Goal: Task Accomplishment & Management: Manage account settings

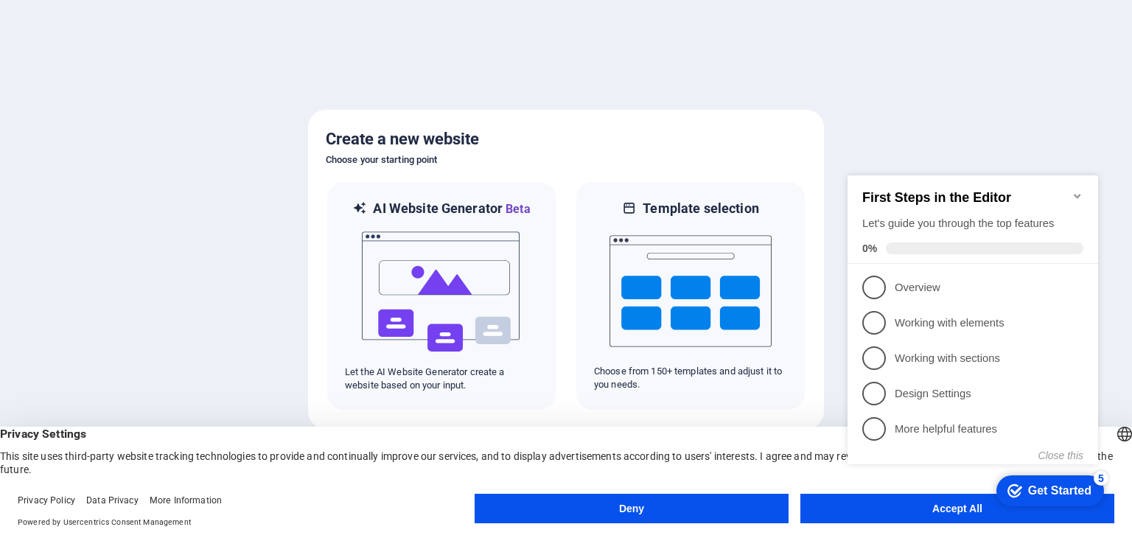
click at [704, 502] on button "Deny" at bounding box center [631, 508] width 314 height 29
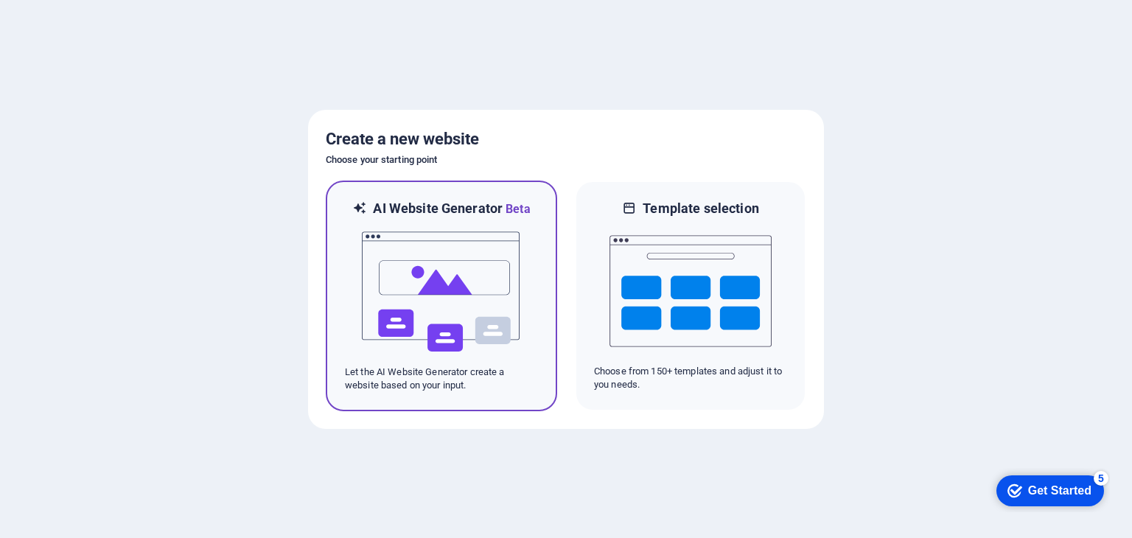
click at [500, 294] on img at bounding box center [441, 291] width 162 height 147
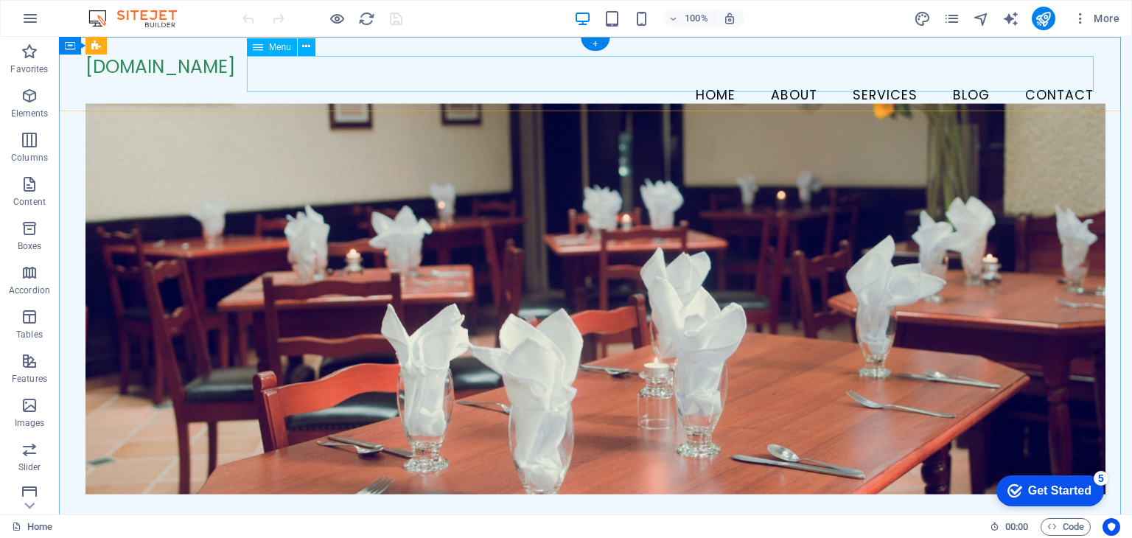
click at [849, 77] on nav "Home About Services Blog Contact" at bounding box center [594, 95] width 1019 height 37
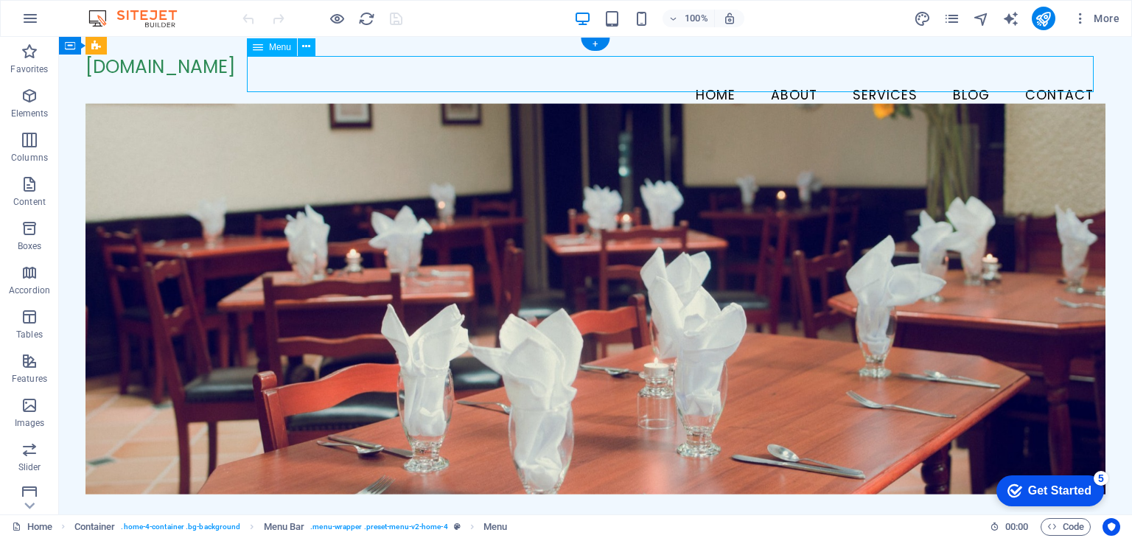
click at [868, 77] on nav "Home About Services Blog Contact" at bounding box center [594, 95] width 1019 height 37
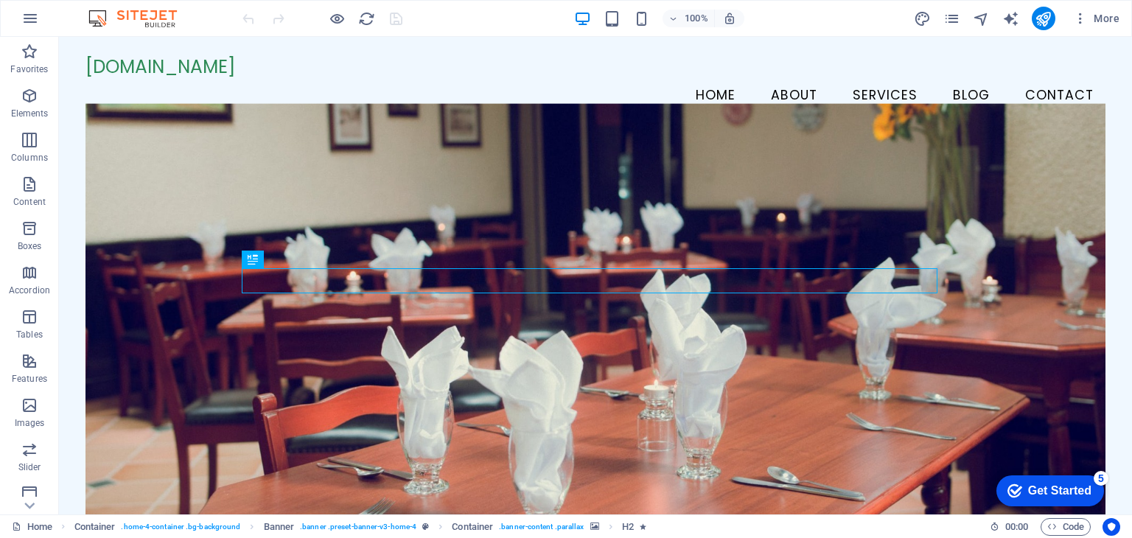
click at [1051, 493] on div "Get Started" at bounding box center [1059, 490] width 63 height 13
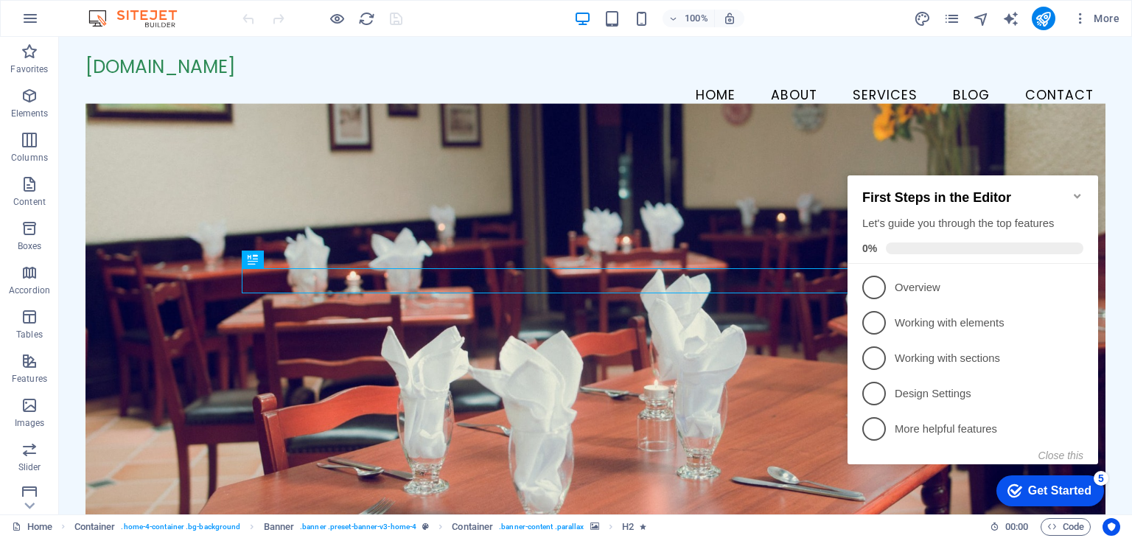
click at [1020, 488] on div "checkmark Get Started 5" at bounding box center [1049, 490] width 84 height 15
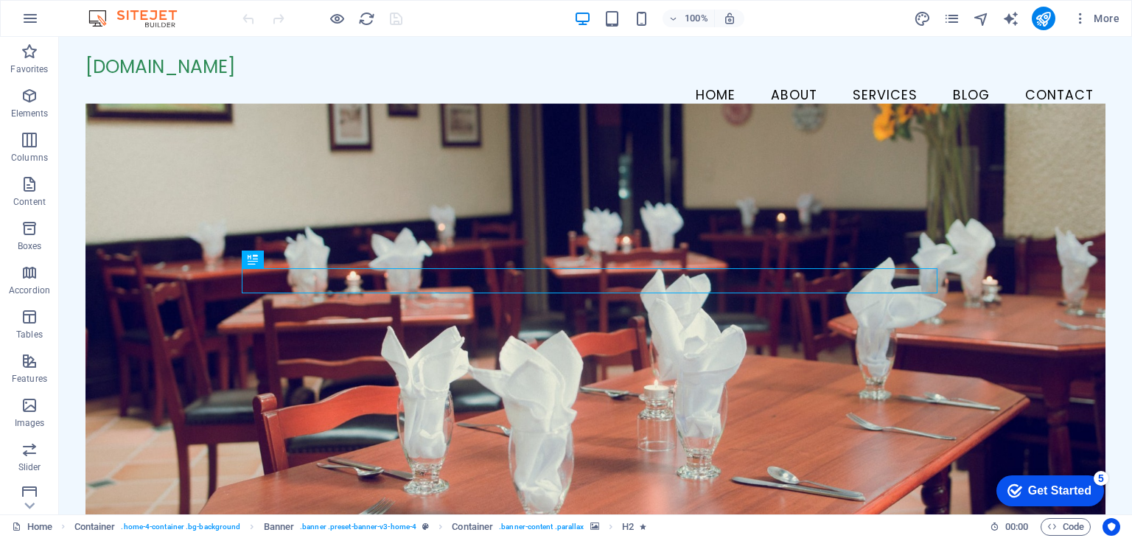
click at [1091, 498] on div "checkmark Get Started 5" at bounding box center [1049, 490] width 84 height 15
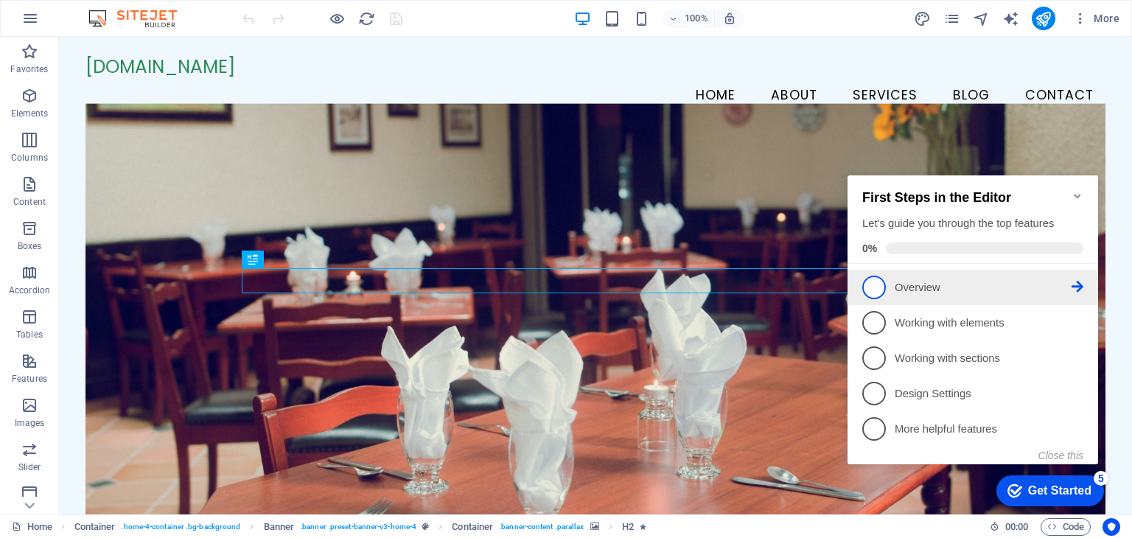
click at [922, 289] on p "Overview - incomplete" at bounding box center [982, 287] width 177 height 15
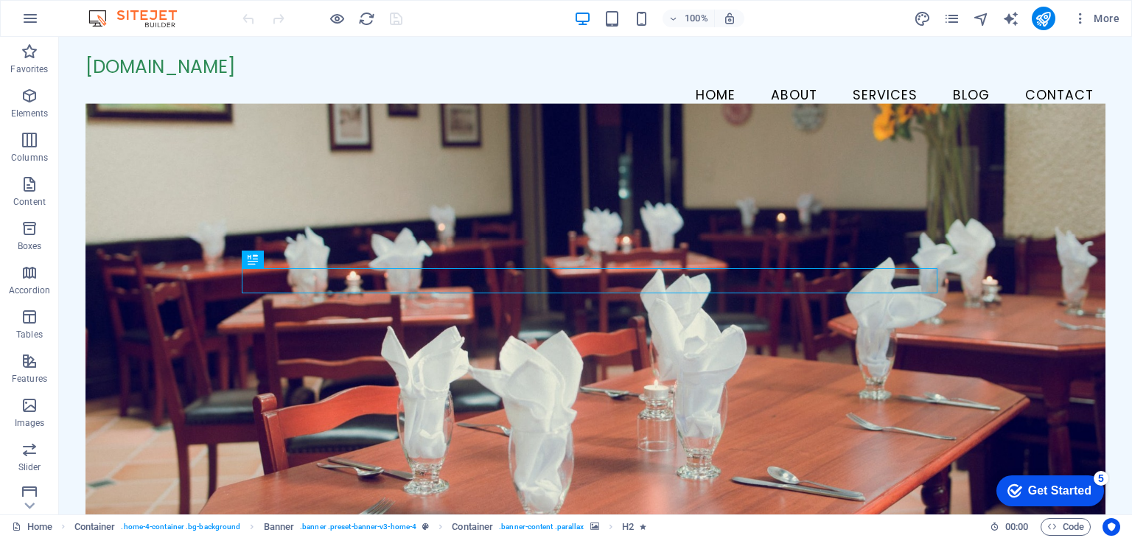
click at [1031, 492] on div "Get Started" at bounding box center [1059, 490] width 63 height 13
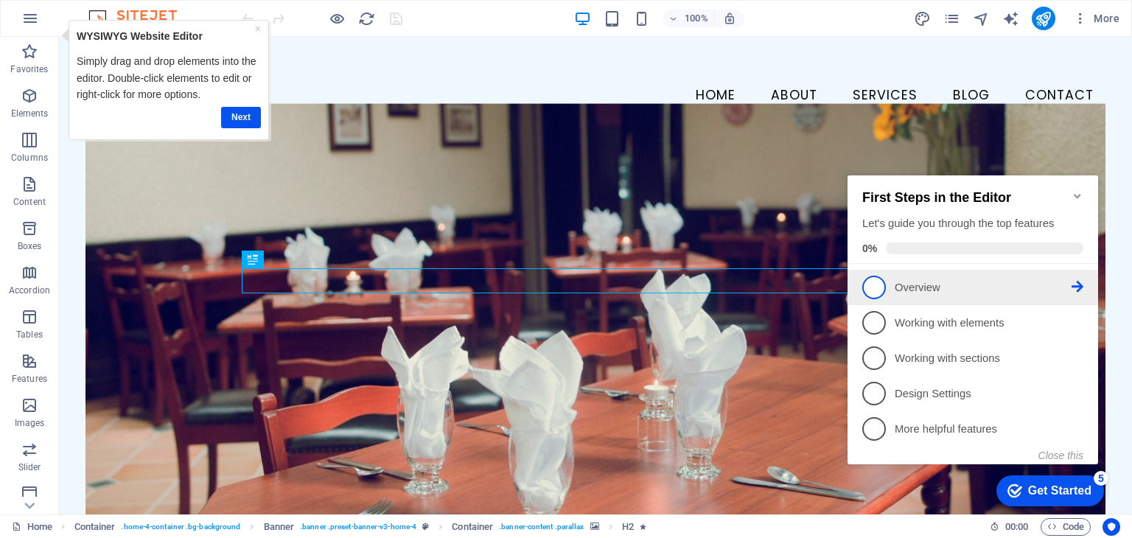
click at [878, 289] on span "1" at bounding box center [874, 288] width 24 height 24
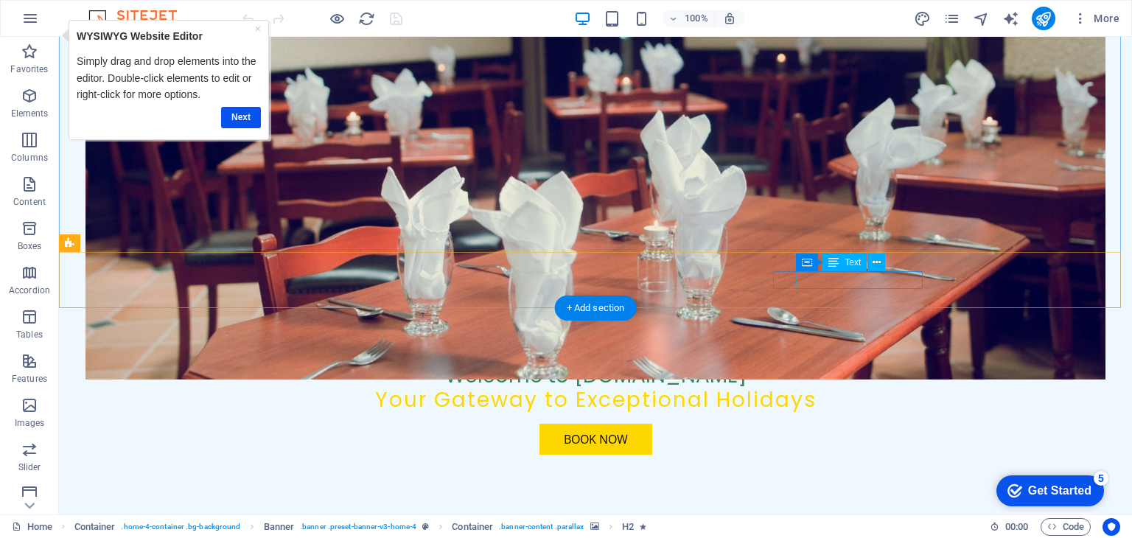
scroll to position [268, 0]
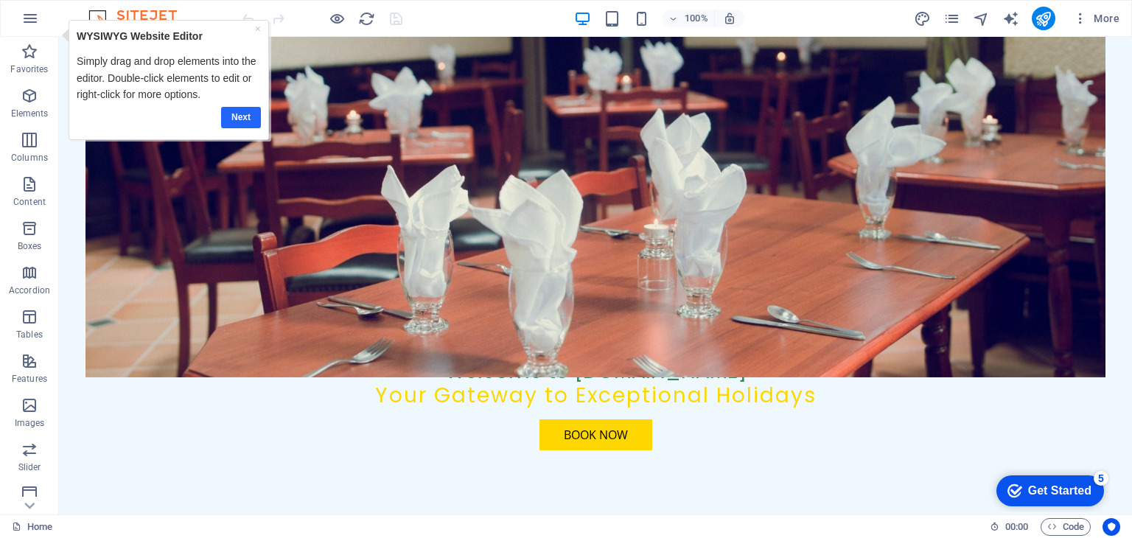
click at [242, 117] on link "Next" at bounding box center [241, 116] width 40 height 21
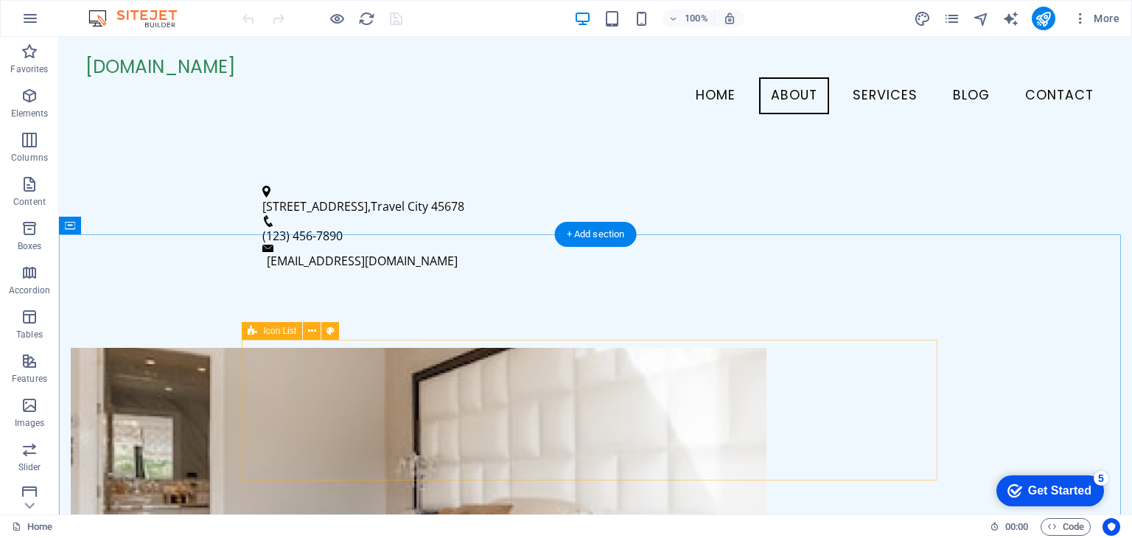
scroll to position [542, 0]
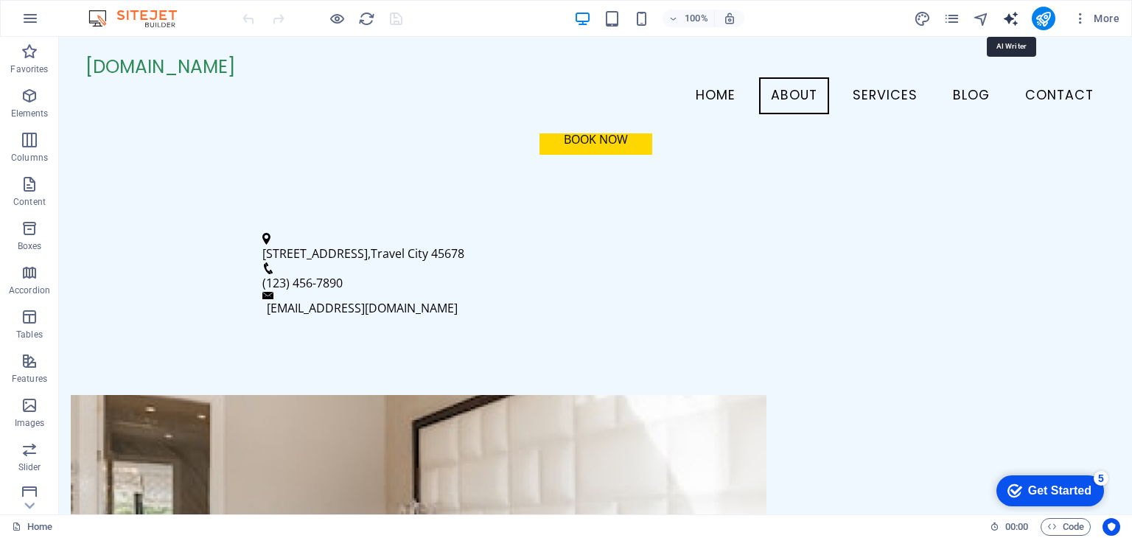
click at [0, 0] on icon "text_generator" at bounding box center [0, 0] width 0 height 0
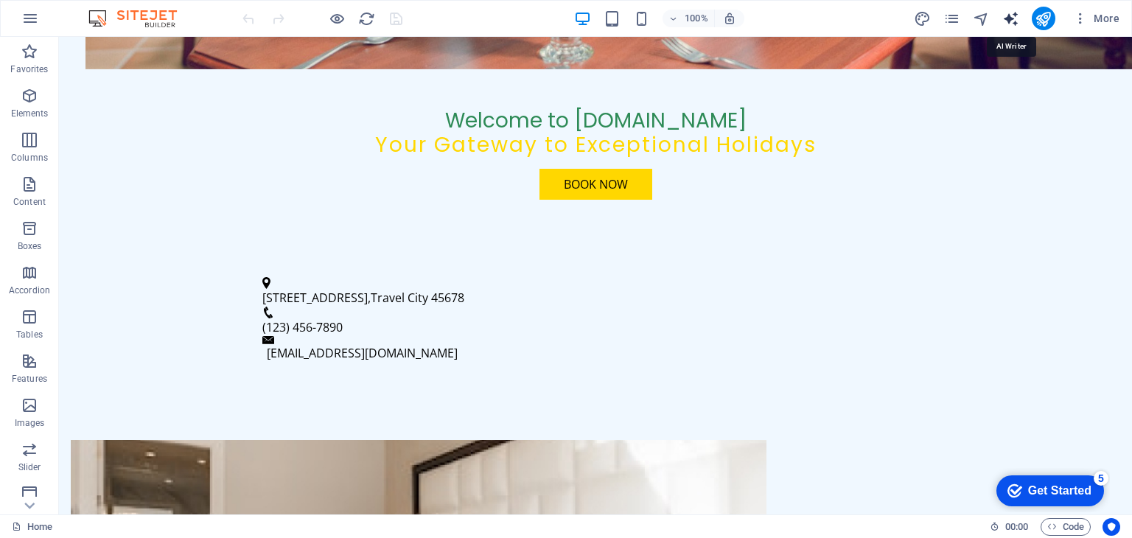
select select "English"
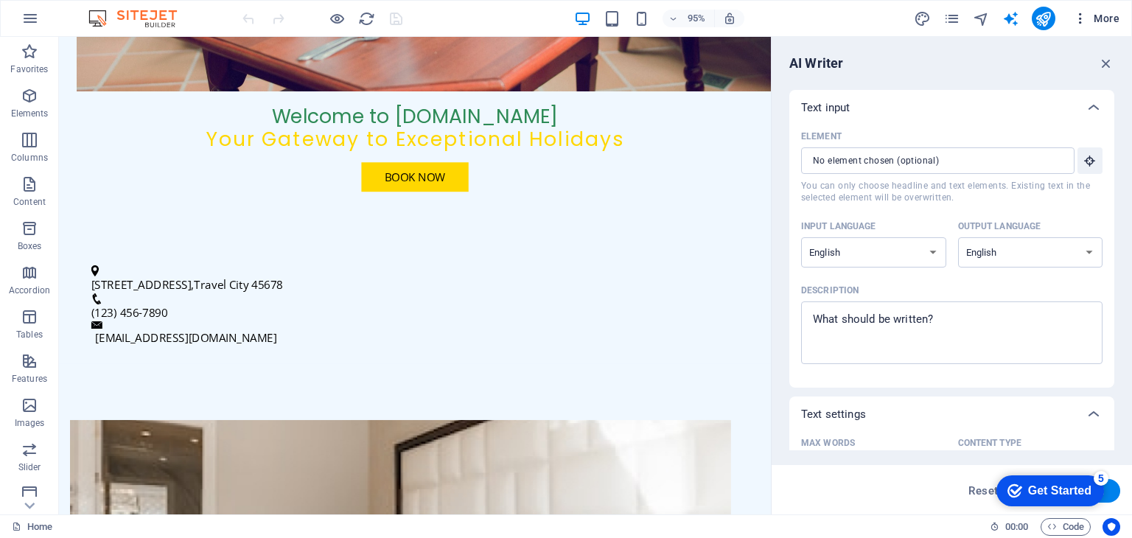
click at [0, 0] on span "More" at bounding box center [0, 0] width 0 height 0
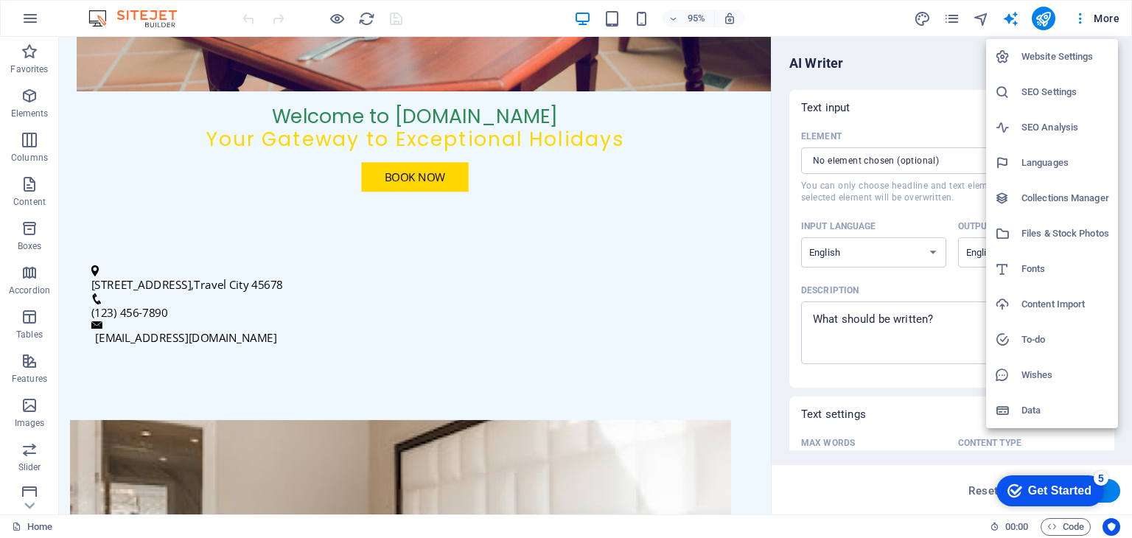
click at [1046, 63] on h6 "Website Settings" at bounding box center [1065, 57] width 88 height 18
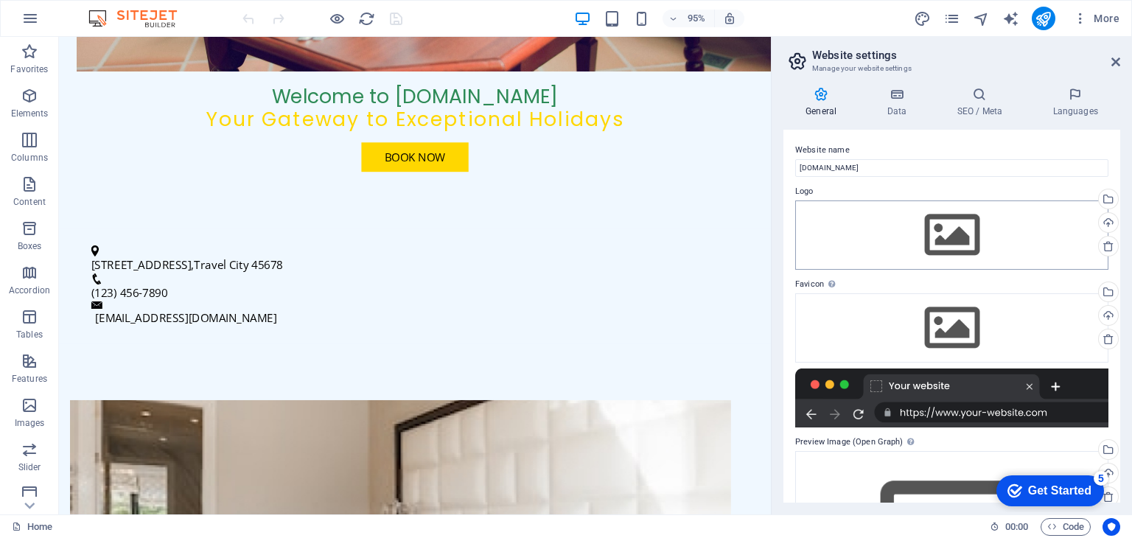
scroll to position [130, 0]
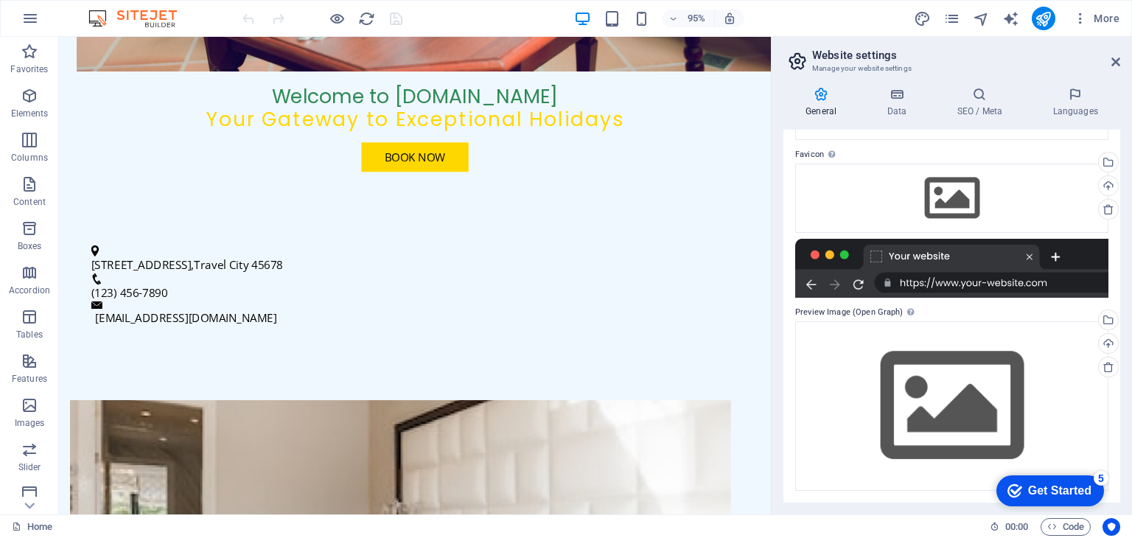
click at [1040, 489] on div "Get Started" at bounding box center [1059, 490] width 63 height 13
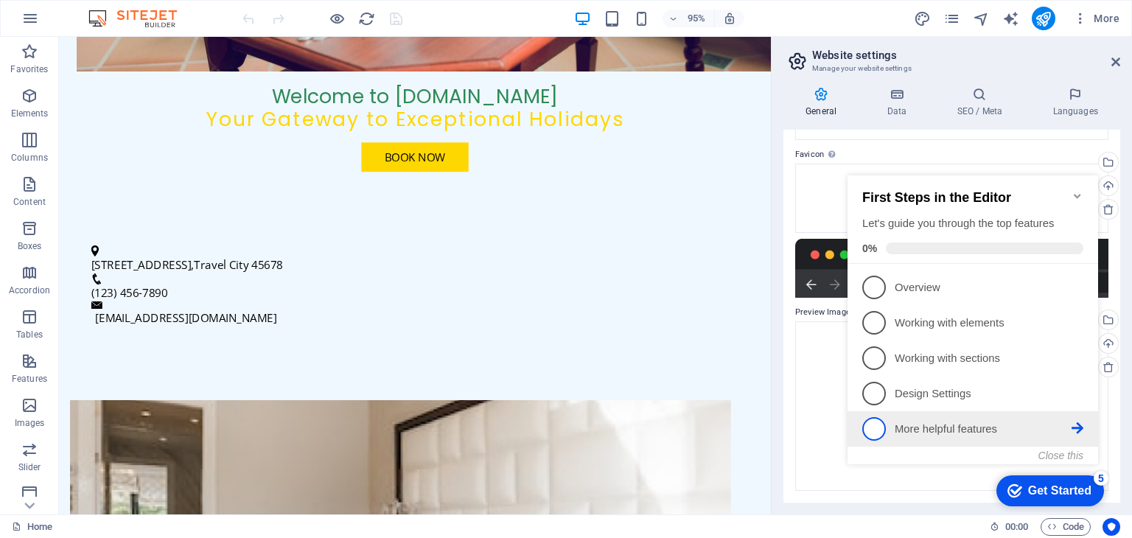
click at [981, 427] on p "More helpful features - incomplete" at bounding box center [982, 428] width 177 height 15
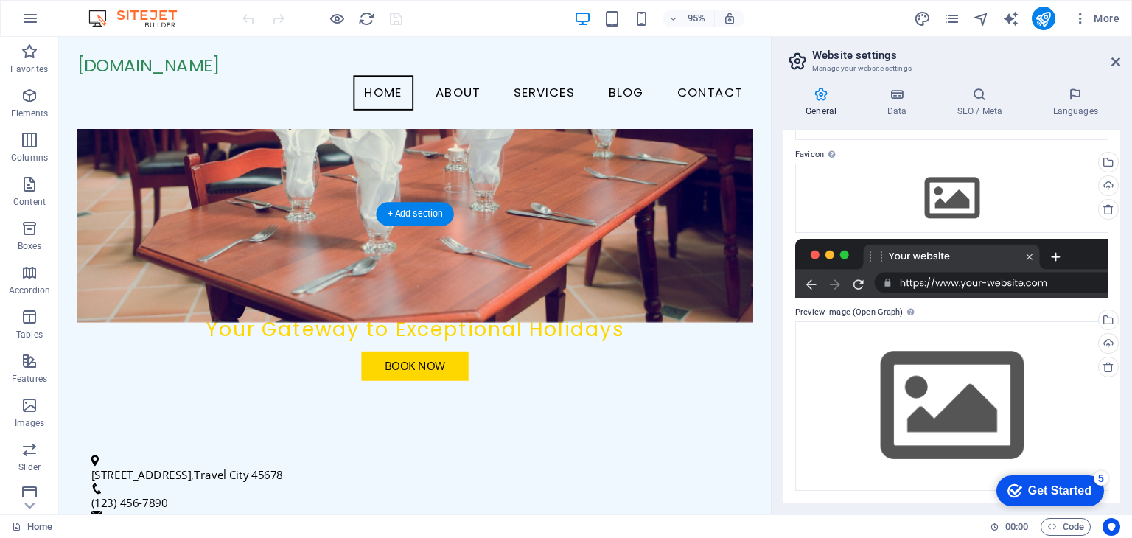
scroll to position [267, 0]
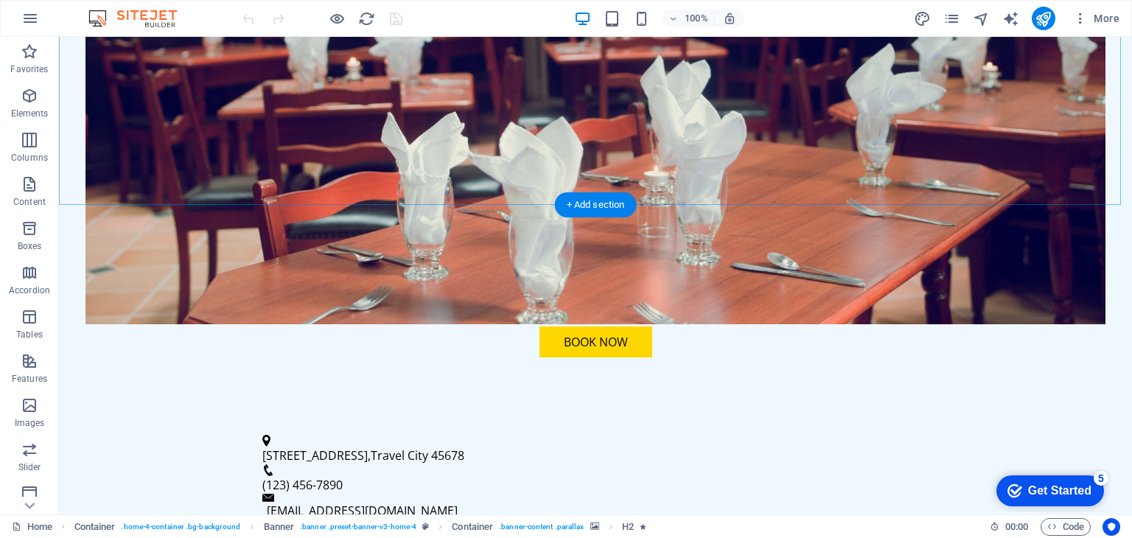
scroll to position [368, 0]
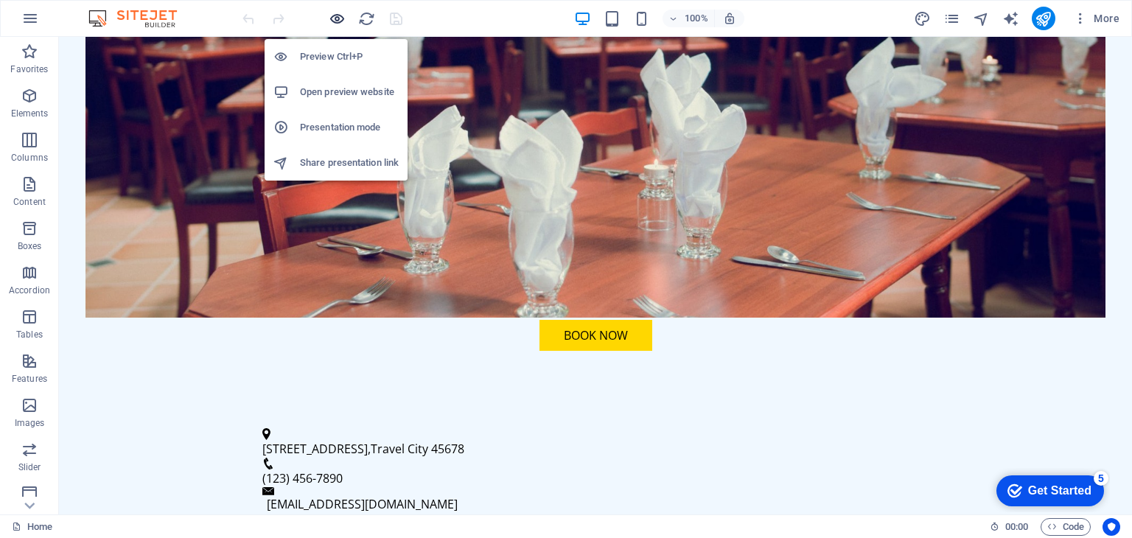
click at [334, 18] on icon "button" at bounding box center [337, 18] width 17 height 17
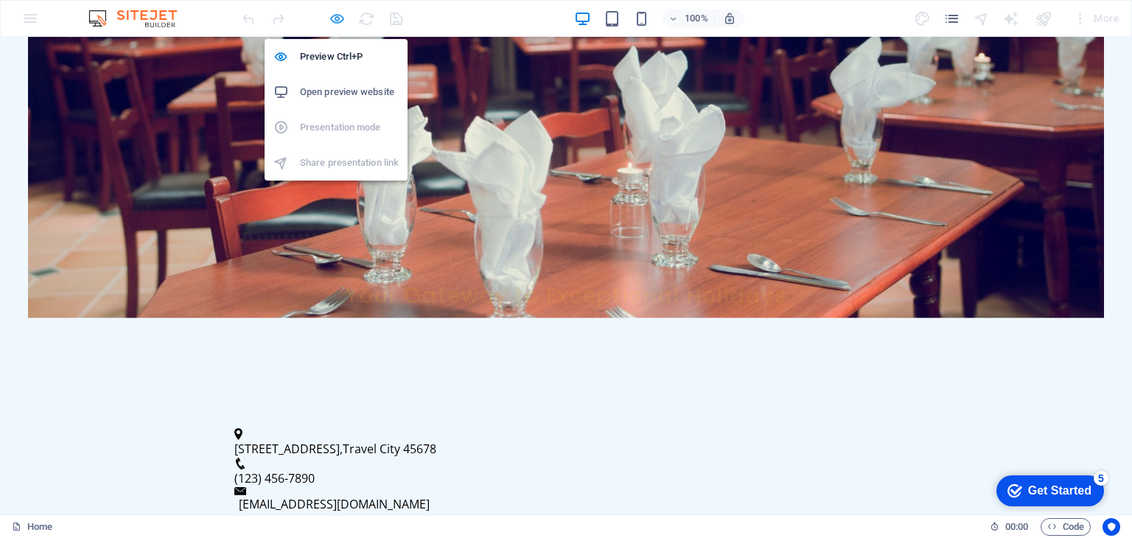
click at [334, 18] on icon "button" at bounding box center [337, 18] width 17 height 17
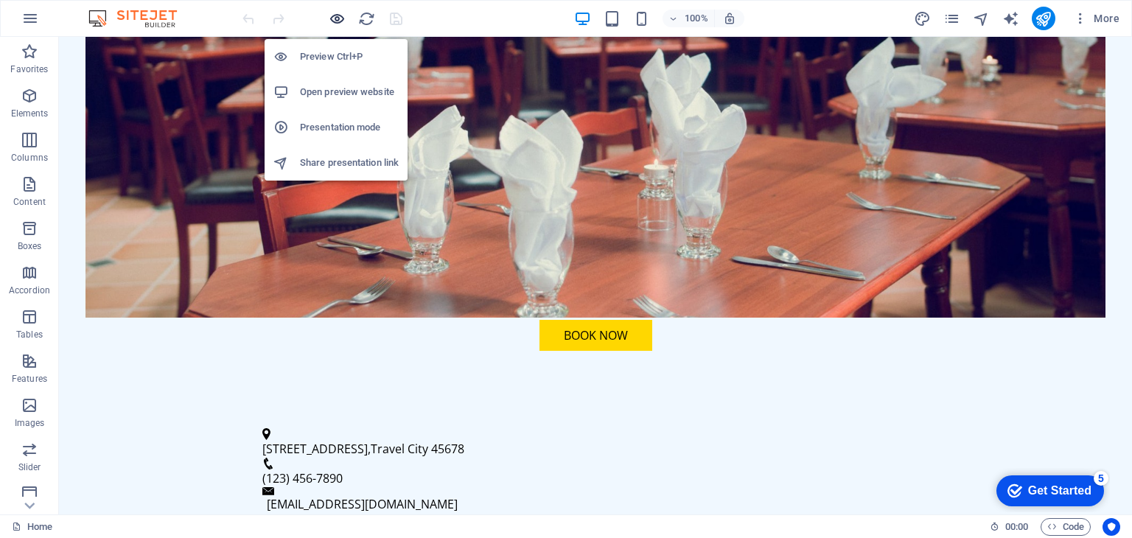
click at [334, 18] on icon "button" at bounding box center [337, 18] width 17 height 17
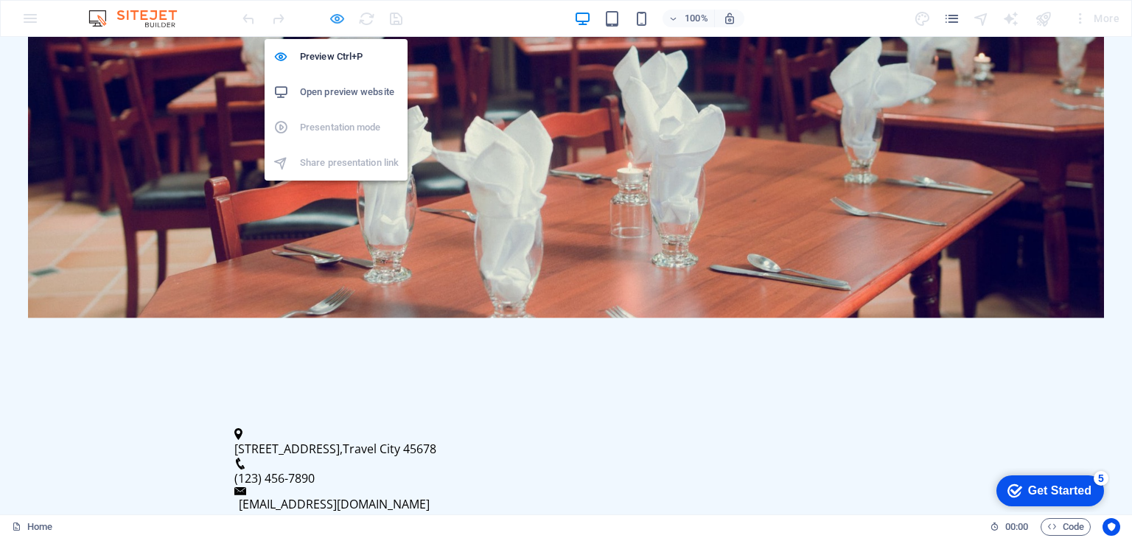
click at [334, 18] on icon "button" at bounding box center [337, 18] width 17 height 17
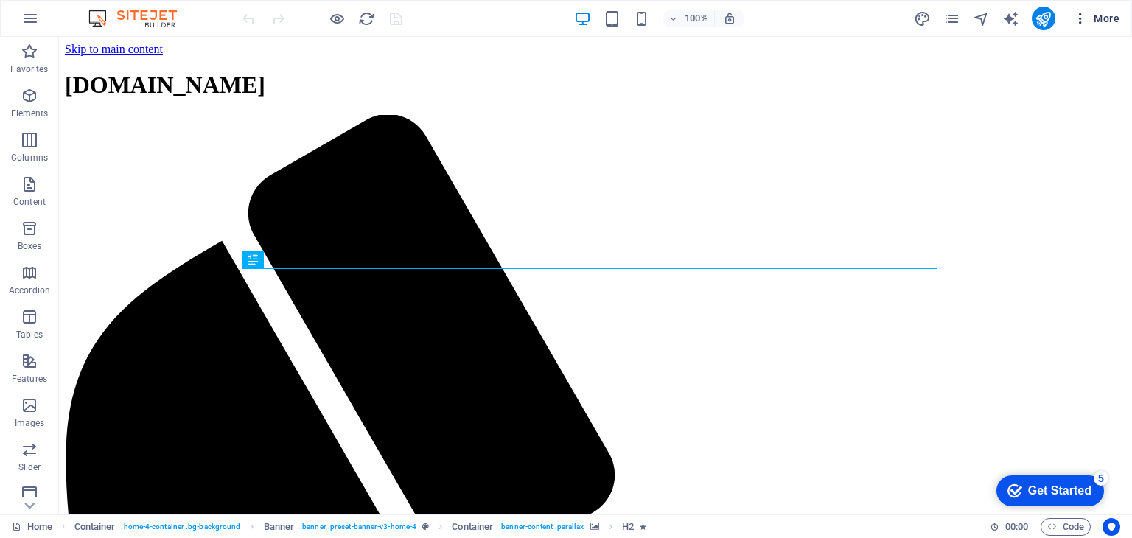
click at [0, 0] on icon "button" at bounding box center [0, 0] width 0 height 0
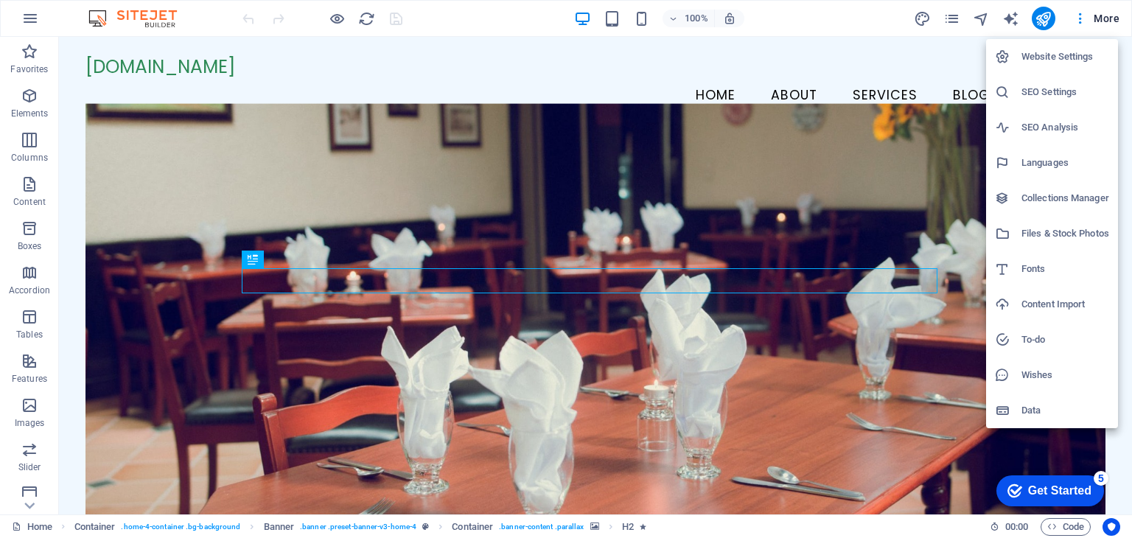
click at [1028, 484] on div "Get Started" at bounding box center [1059, 490] width 63 height 13
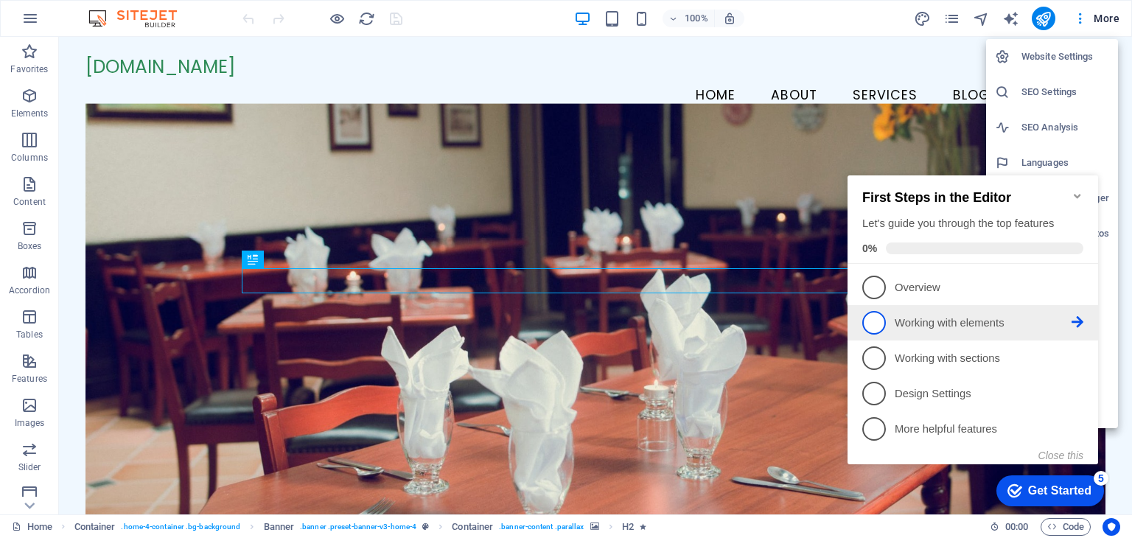
click at [881, 318] on span "2" at bounding box center [874, 323] width 24 height 24
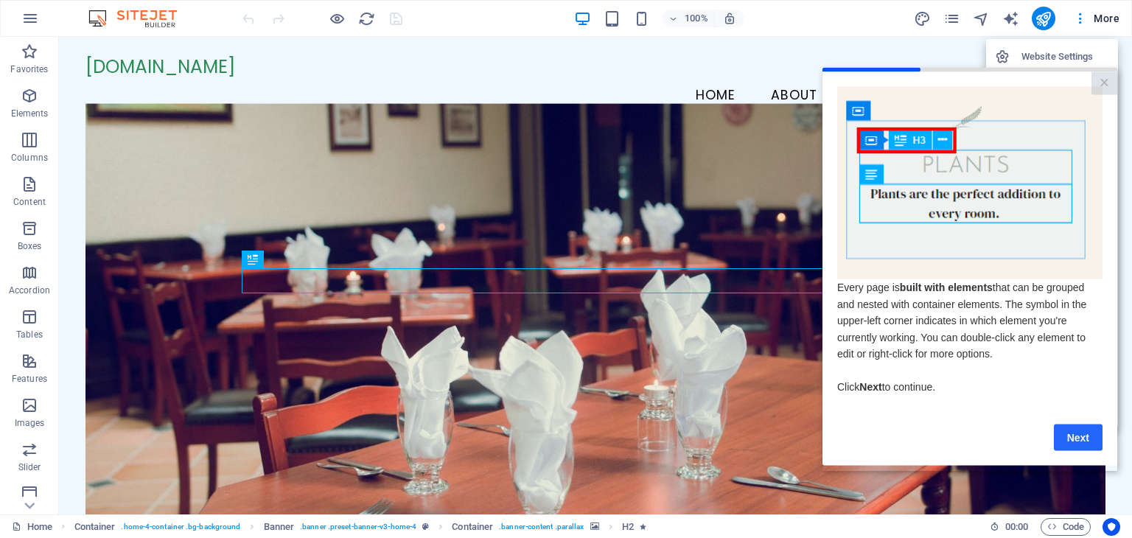
click at [1086, 442] on link "Next" at bounding box center [1078, 437] width 49 height 27
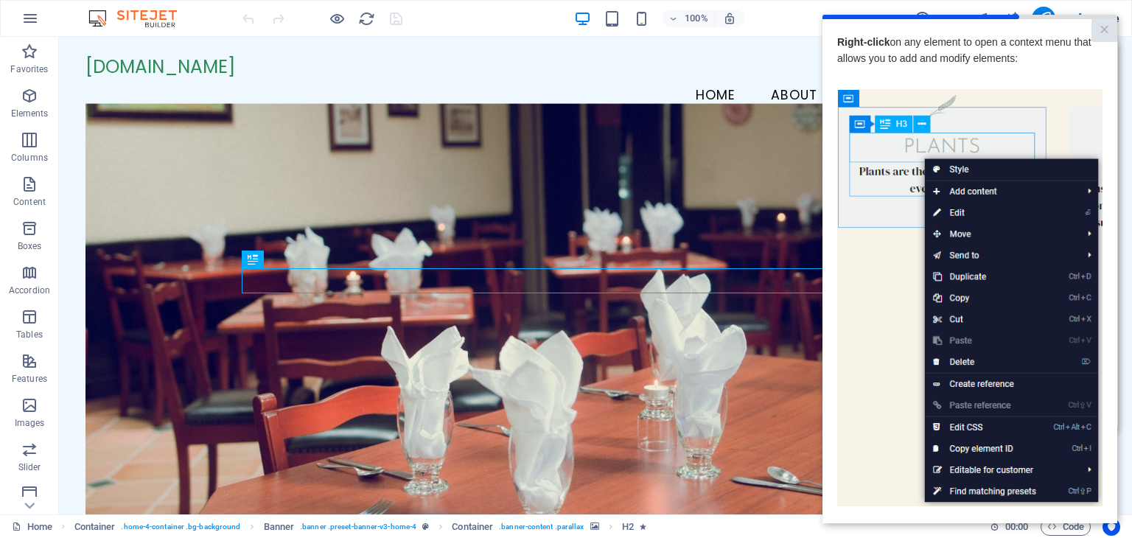
click at [1086, 443] on img at bounding box center [969, 298] width 265 height 418
click at [863, 316] on img at bounding box center [969, 298] width 265 height 418
click at [1015, 381] on img at bounding box center [969, 298] width 265 height 418
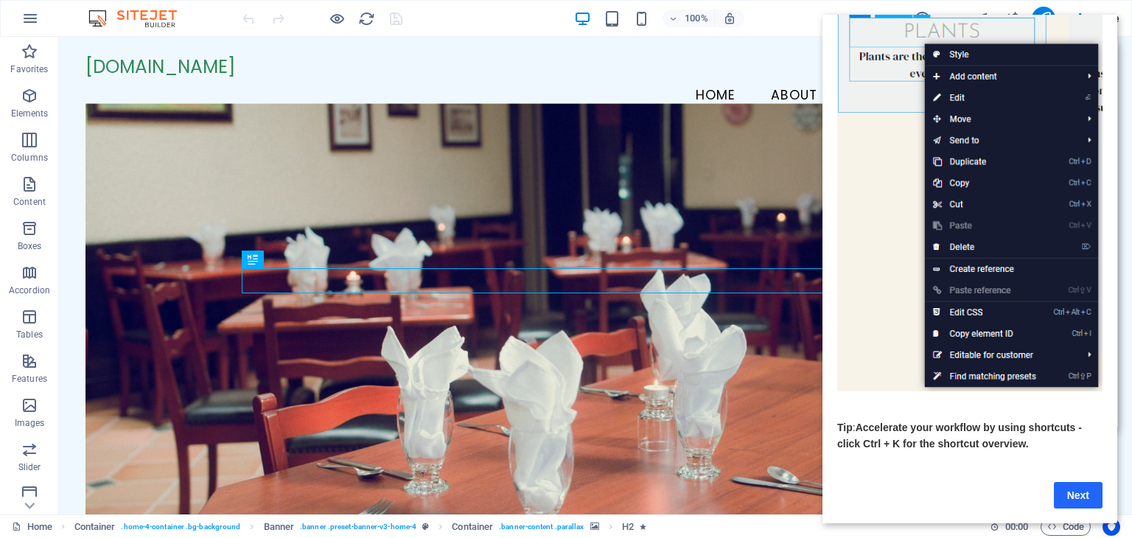
click at [1087, 482] on link "Next" at bounding box center [1078, 495] width 49 height 27
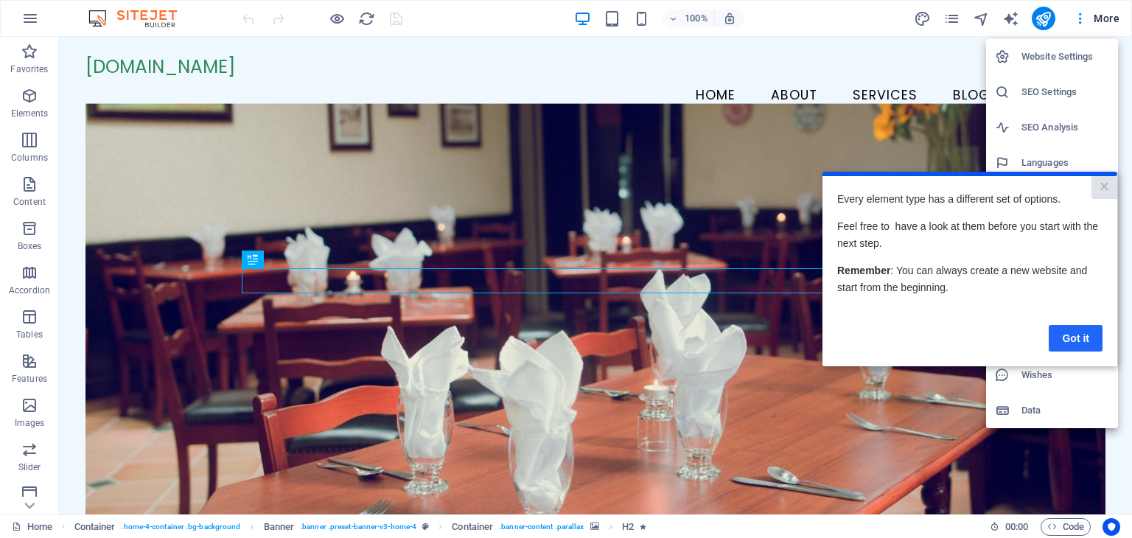
click at [1076, 332] on link "Got it" at bounding box center [1075, 338] width 54 height 27
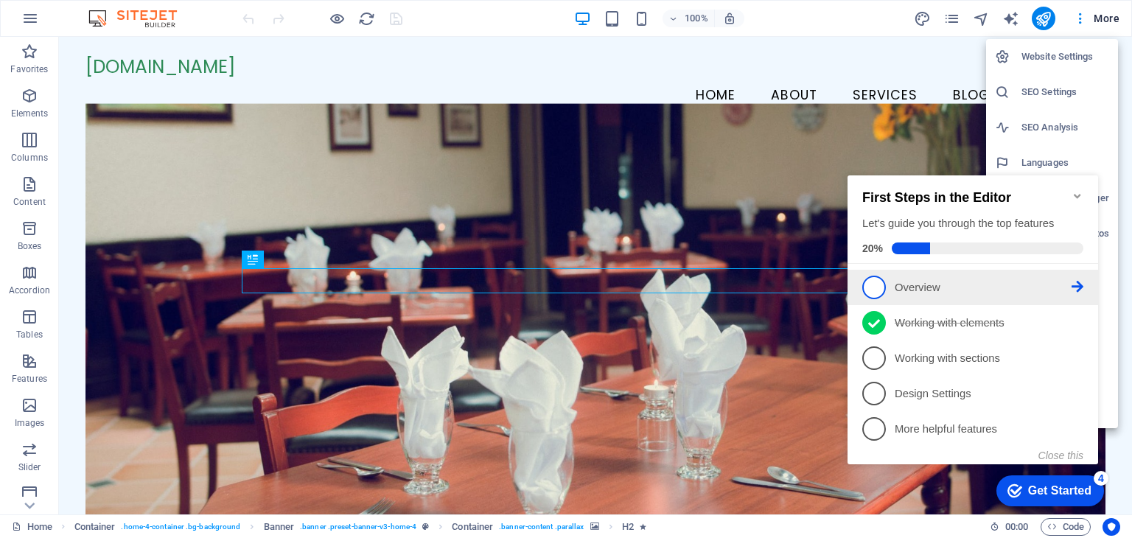
click at [898, 280] on p "Overview - incomplete" at bounding box center [982, 287] width 177 height 15
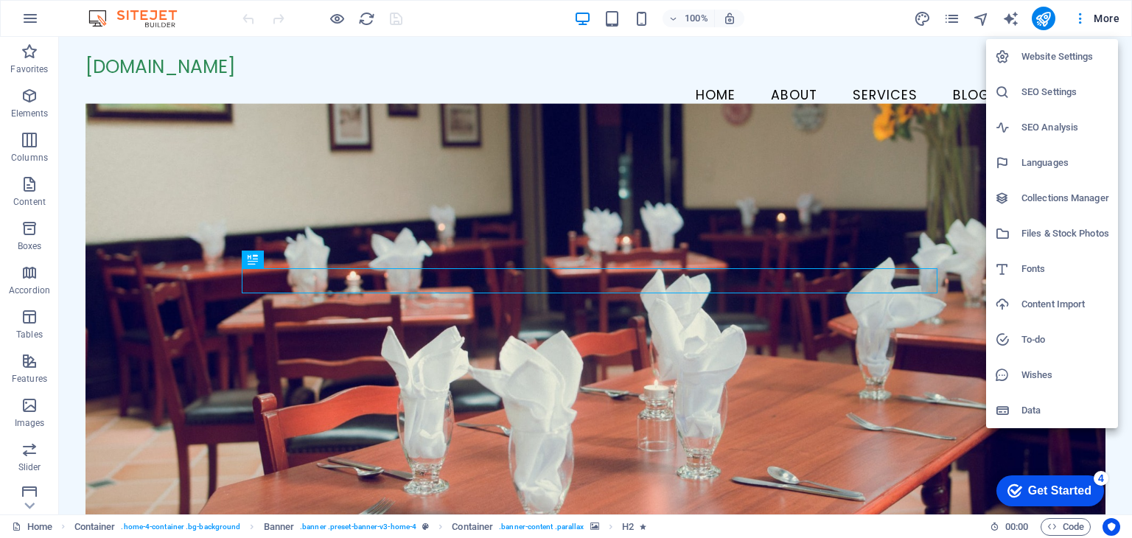
click at [1051, 494] on div "Get Started" at bounding box center [1059, 490] width 63 height 13
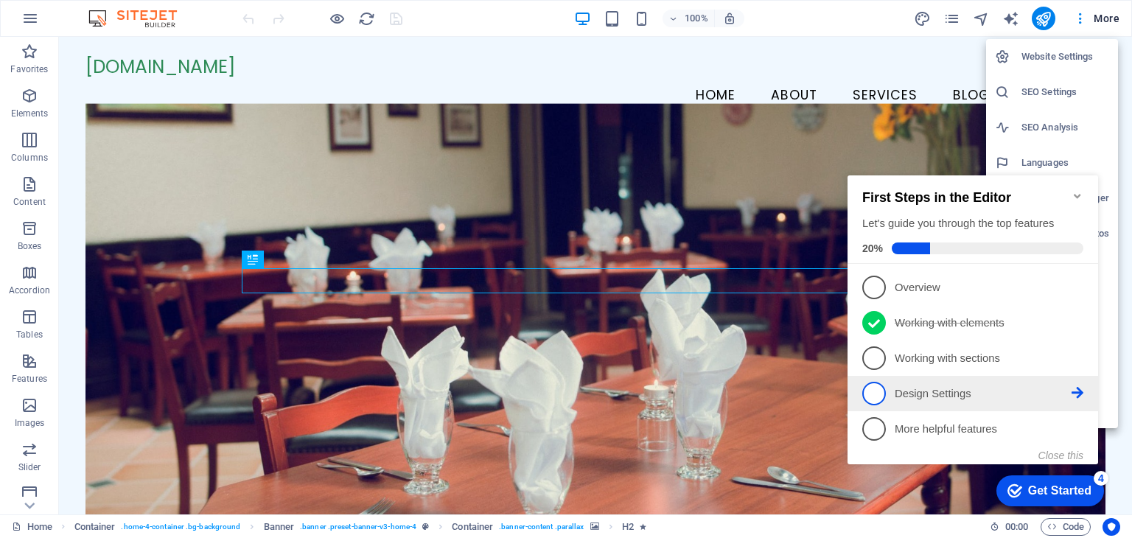
click at [877, 386] on span "4" at bounding box center [874, 394] width 24 height 24
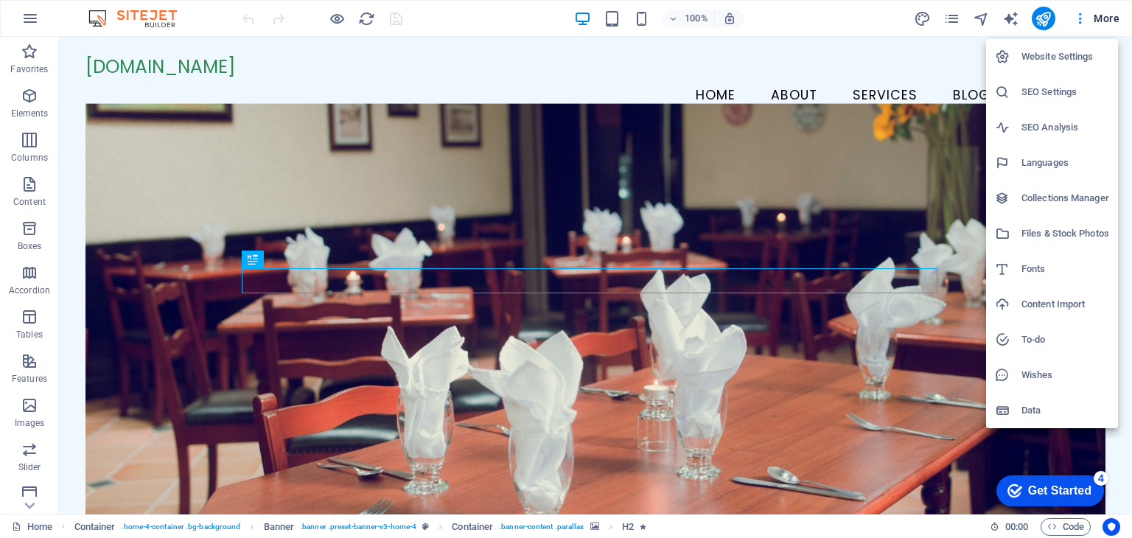
click at [28, 183] on div at bounding box center [566, 269] width 1132 height 538
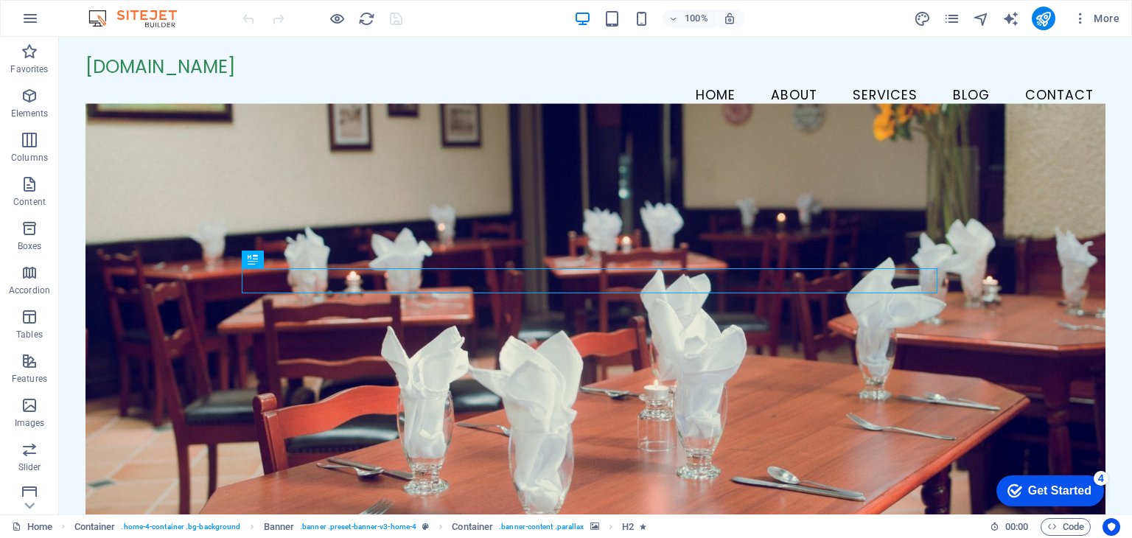
click at [28, 183] on icon "button" at bounding box center [30, 184] width 18 height 18
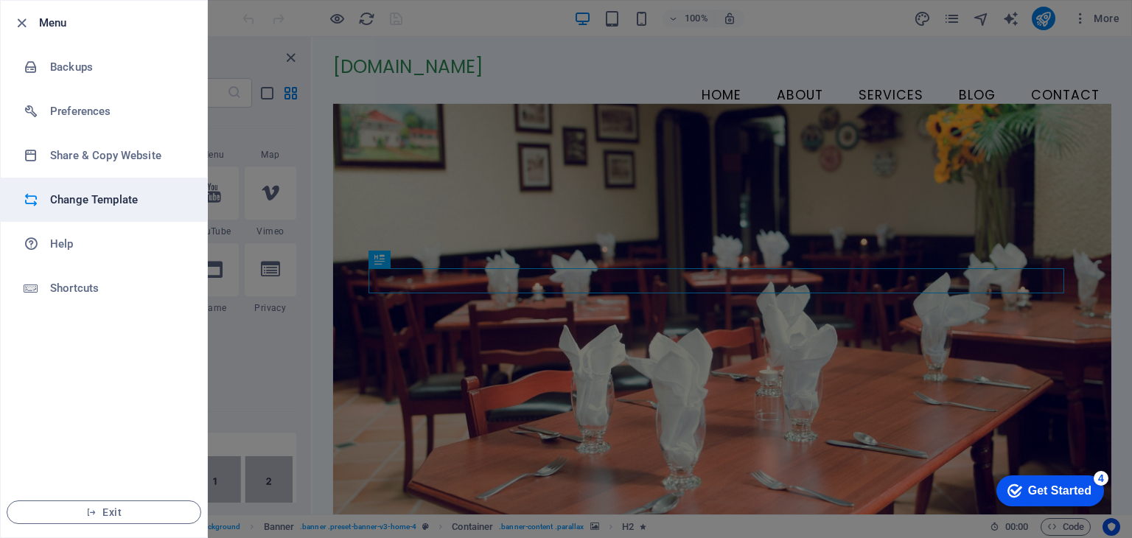
click at [97, 197] on h6 "Change Template" at bounding box center [118, 200] width 136 height 18
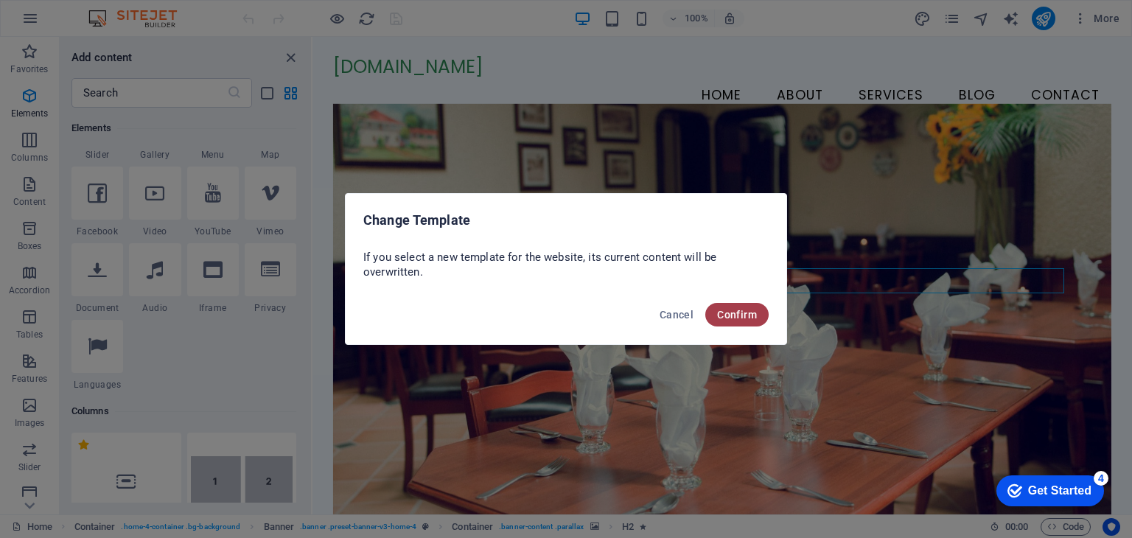
click at [743, 314] on span "Confirm" at bounding box center [737, 315] width 40 height 12
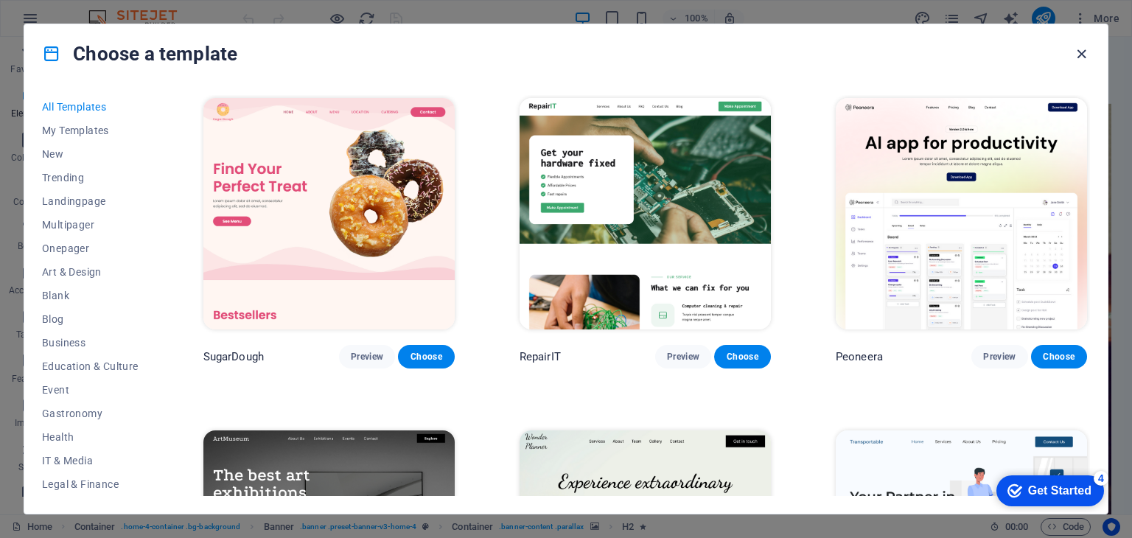
click at [1080, 49] on icon "button" at bounding box center [1081, 54] width 17 height 17
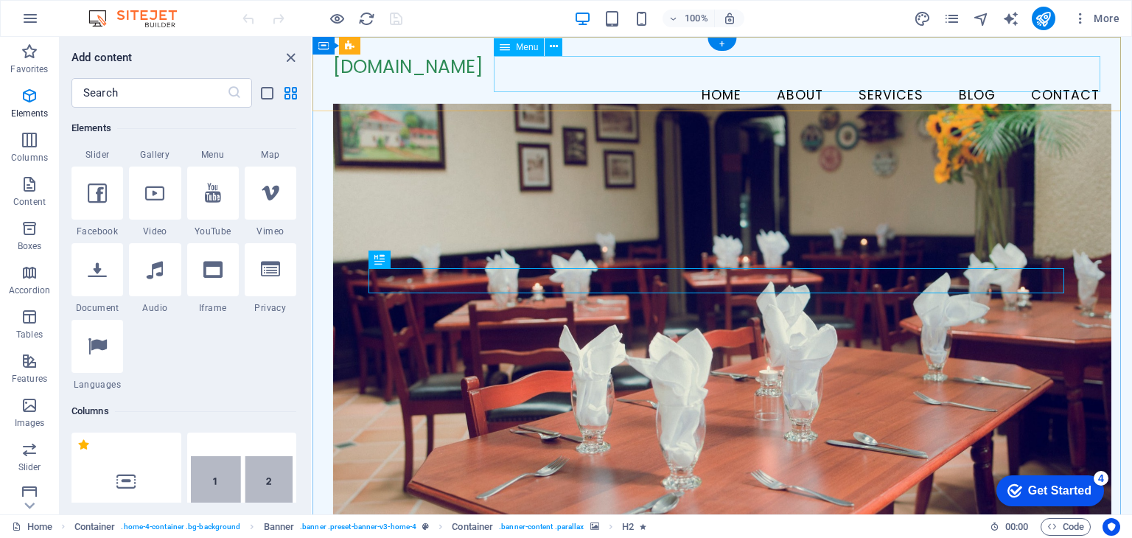
click at [533, 77] on nav "Home About Services Blog Contact" at bounding box center [722, 95] width 778 height 37
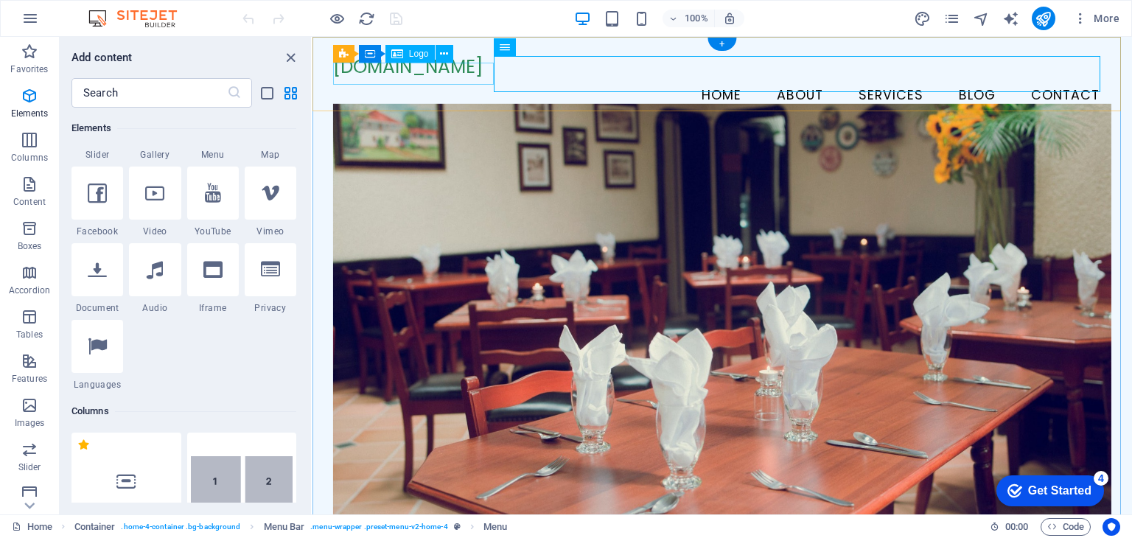
click at [449, 72] on div "[DOMAIN_NAME]" at bounding box center [722, 67] width 778 height 22
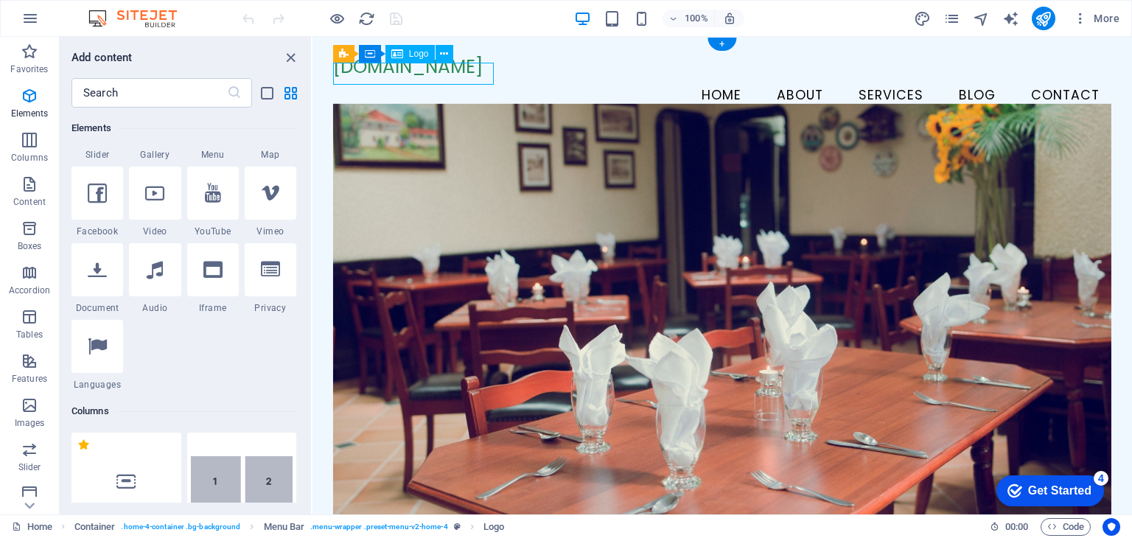
click at [449, 72] on div "[DOMAIN_NAME]" at bounding box center [722, 67] width 778 height 22
click at [444, 72] on div "[DOMAIN_NAME]" at bounding box center [722, 67] width 778 height 22
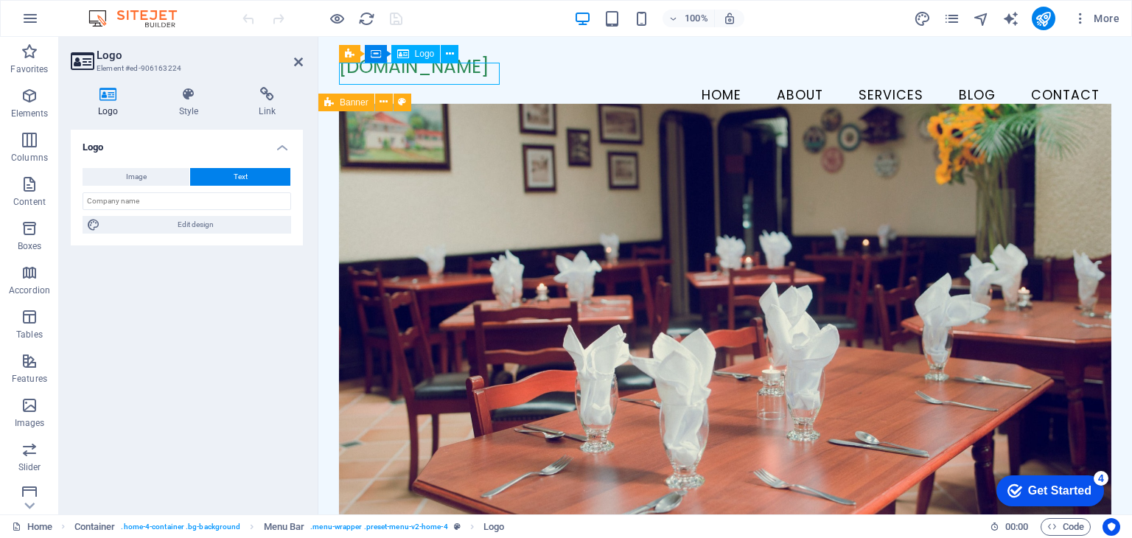
drag, startPoint x: 488, startPoint y: 74, endPoint x: 402, endPoint y: 70, distance: 87.1
click at [402, 70] on div "[DOMAIN_NAME]" at bounding box center [725, 67] width 773 height 22
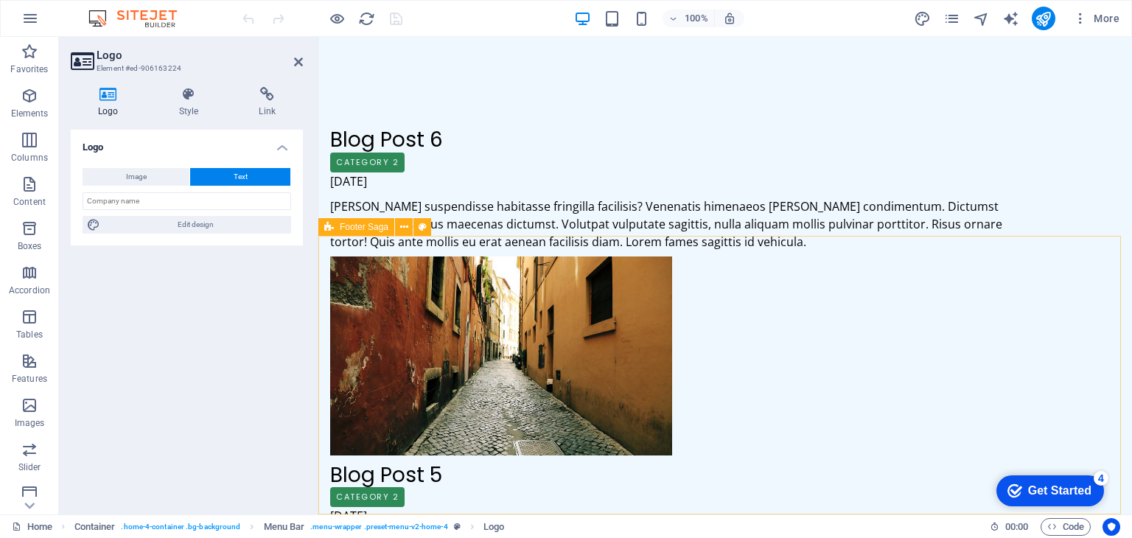
scroll to position [2401, 0]
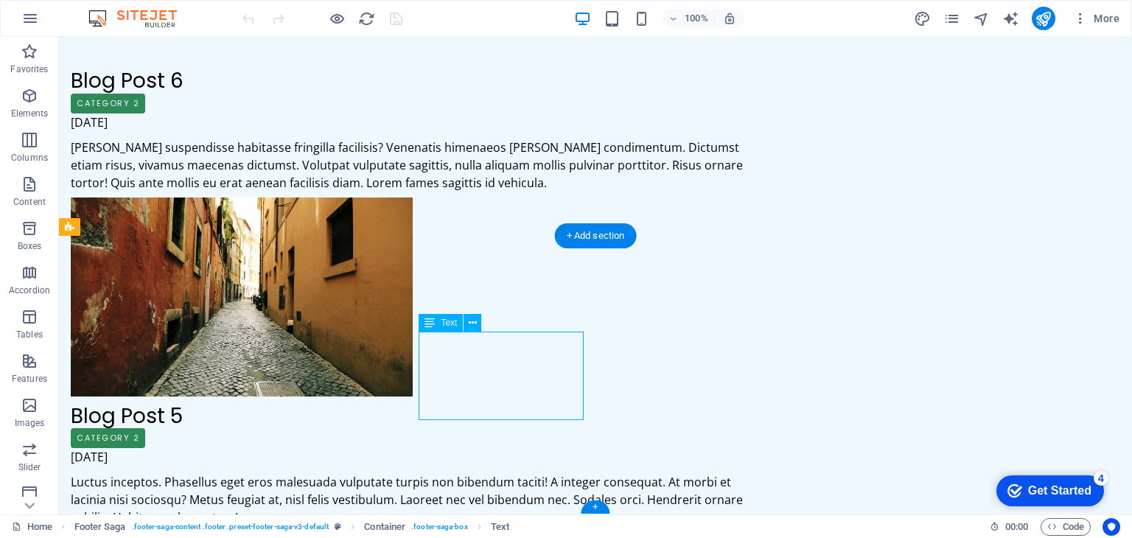
drag, startPoint x: 526, startPoint y: 342, endPoint x: 480, endPoint y: 342, distance: 45.7
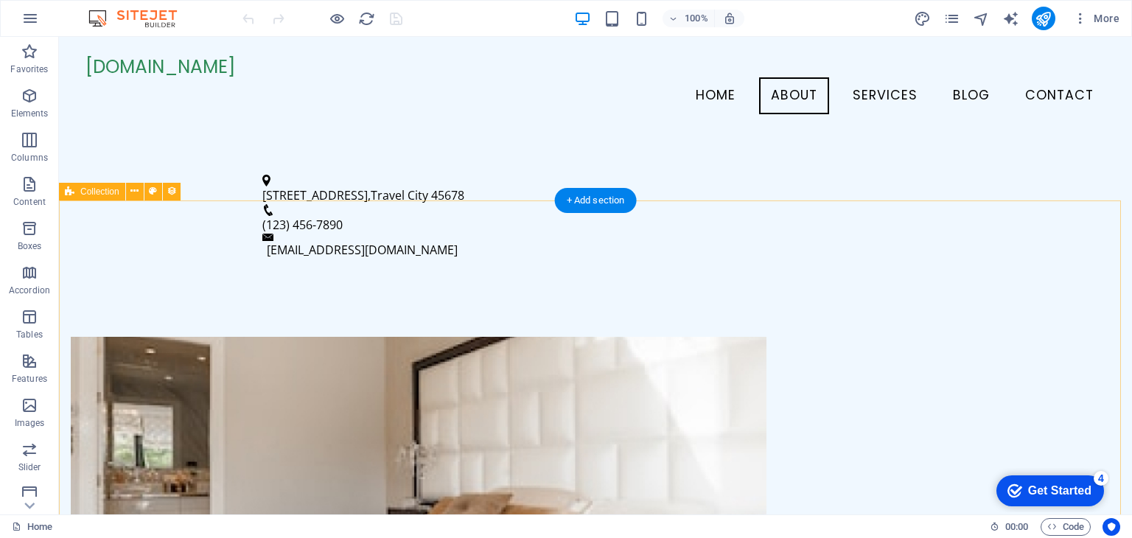
scroll to position [292, 0]
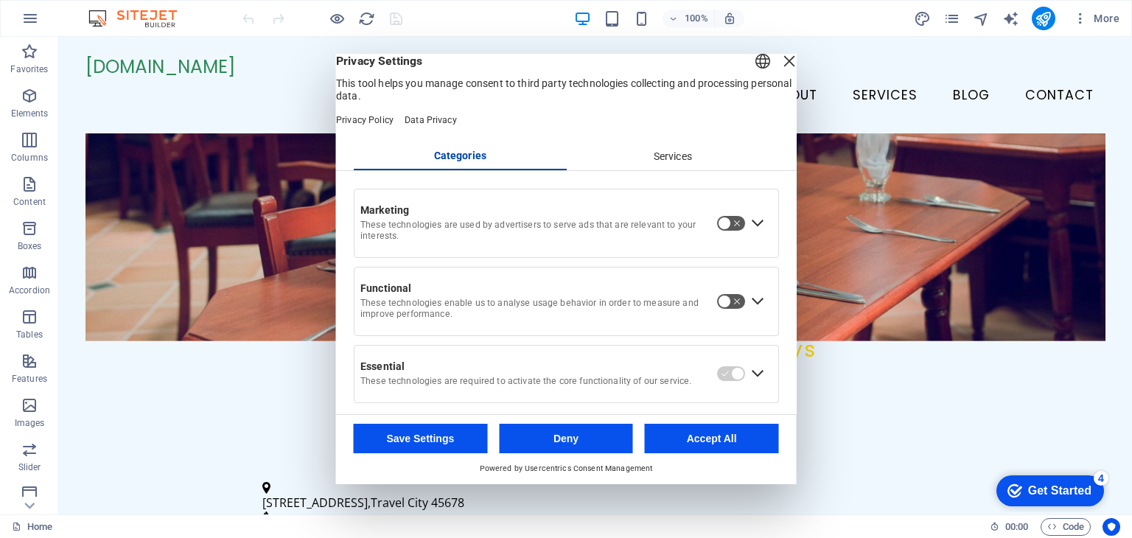
click at [779, 71] on div "Close Layer" at bounding box center [789, 61] width 21 height 21
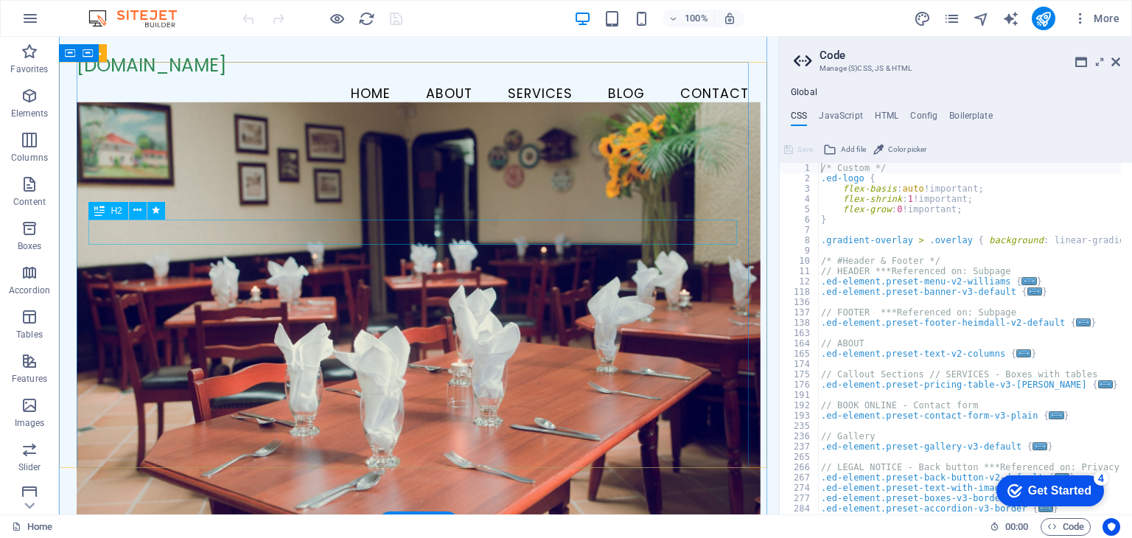
scroll to position [0, 0]
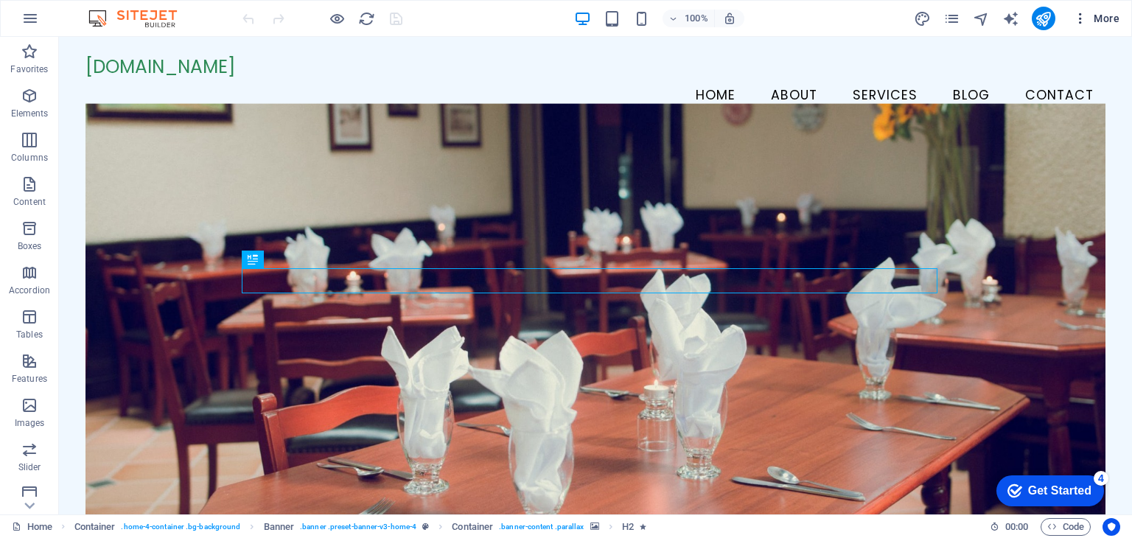
click at [0, 0] on icon "button" at bounding box center [0, 0] width 0 height 0
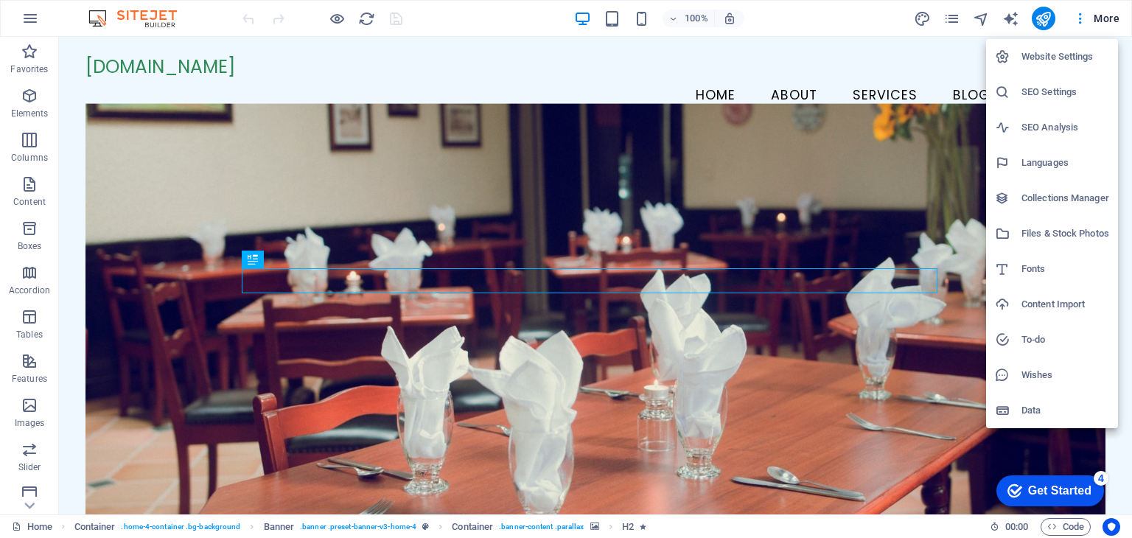
click at [682, 141] on div at bounding box center [566, 269] width 1132 height 538
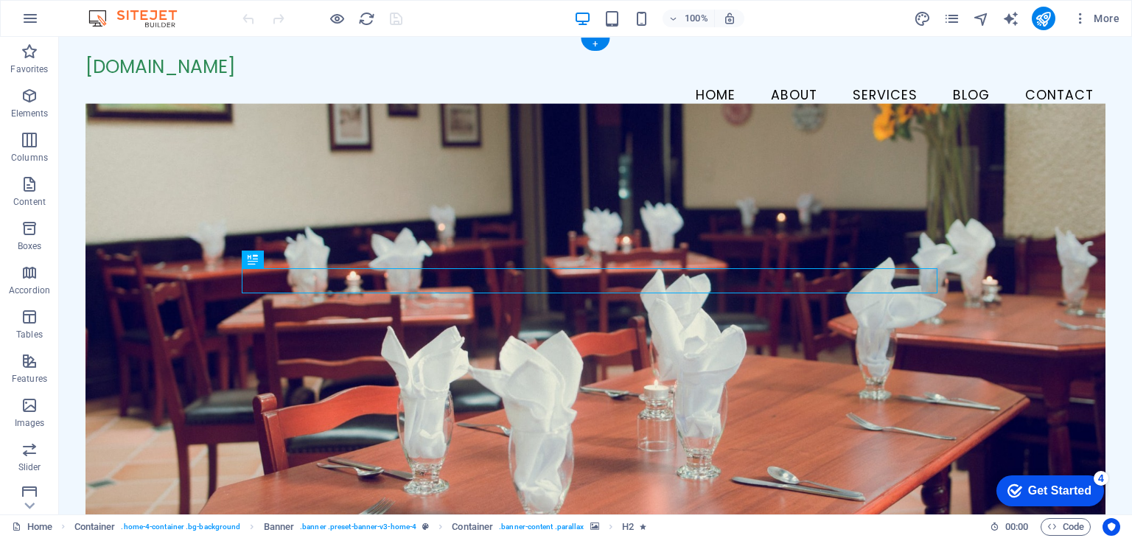
click at [228, 116] on figure at bounding box center [594, 320] width 1019 height 435
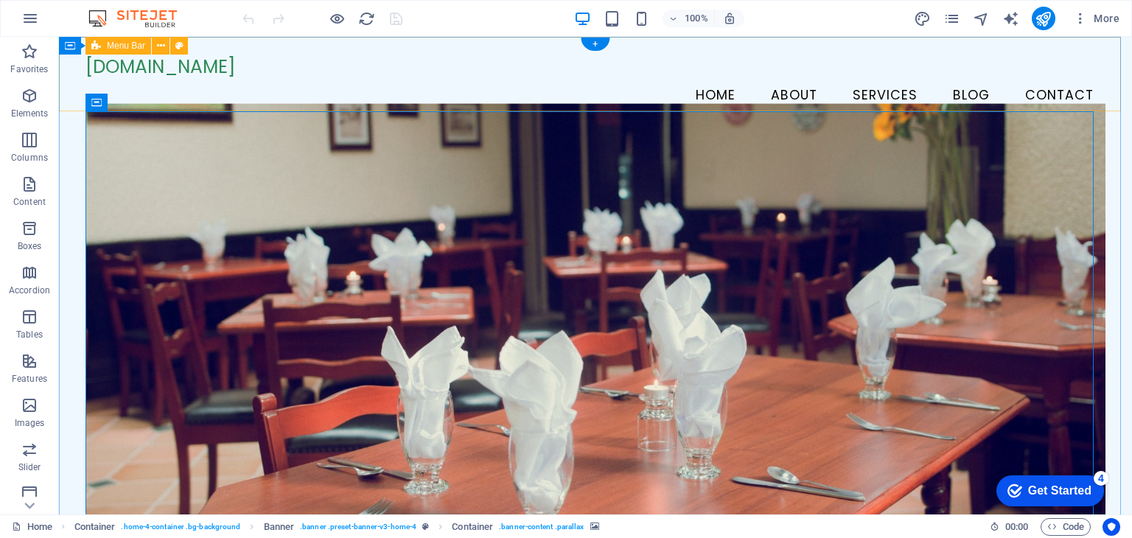
click at [144, 110] on div "vacationhills.com Menu Home About Services Blog Contact" at bounding box center [595, 85] width 1073 height 97
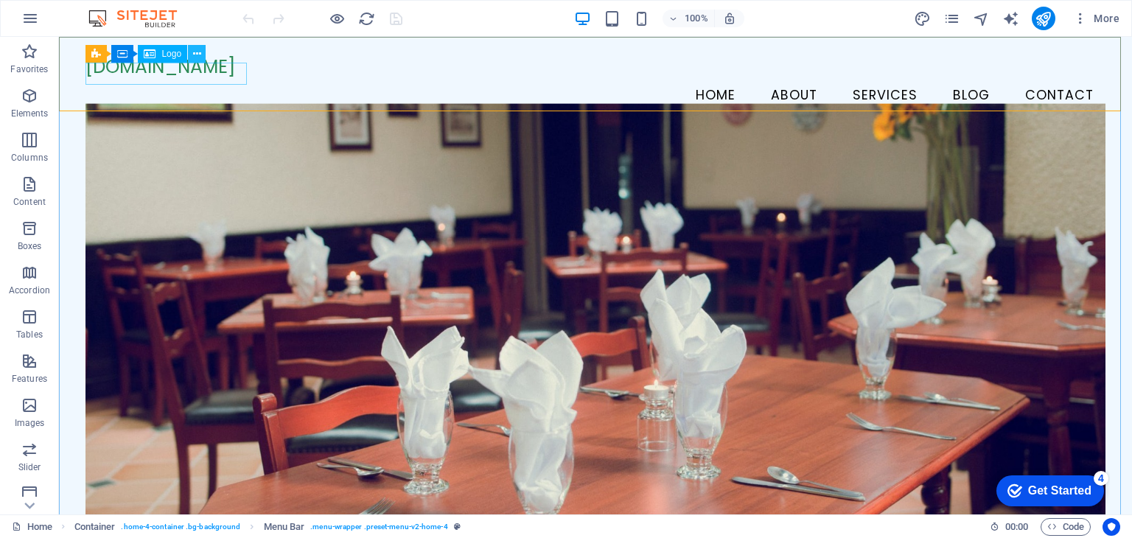
click at [193, 61] on icon at bounding box center [197, 53] width 8 height 15
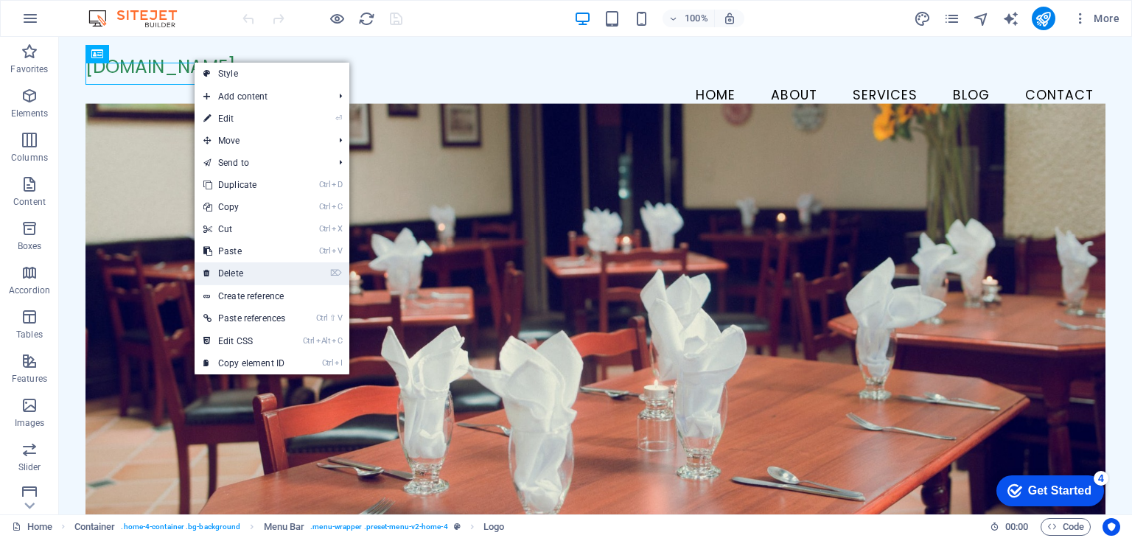
click at [234, 267] on link "⌦ Delete" at bounding box center [244, 273] width 99 height 22
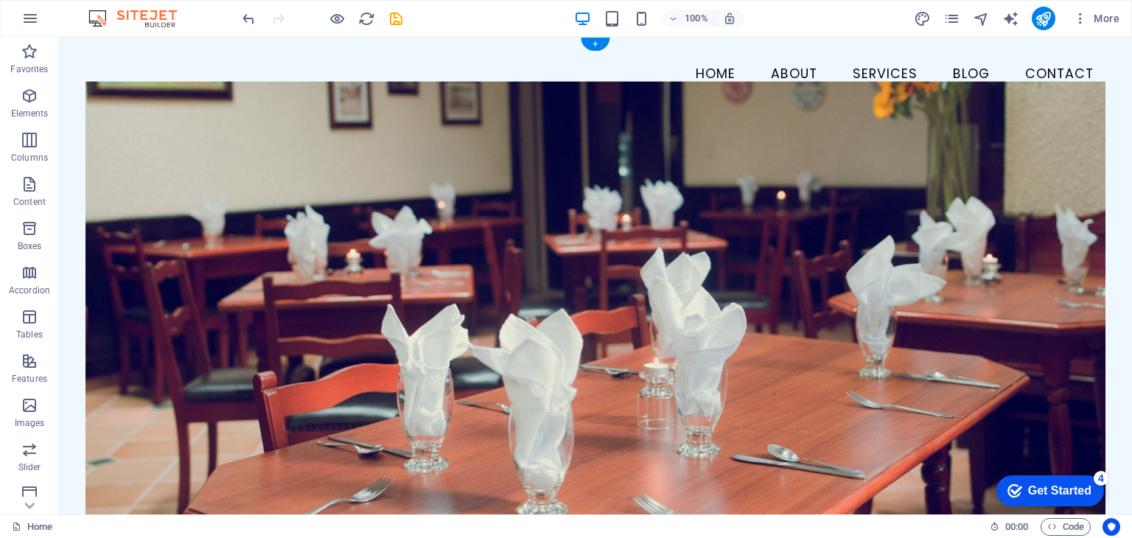
click at [238, 210] on figure at bounding box center [594, 298] width 1019 height 435
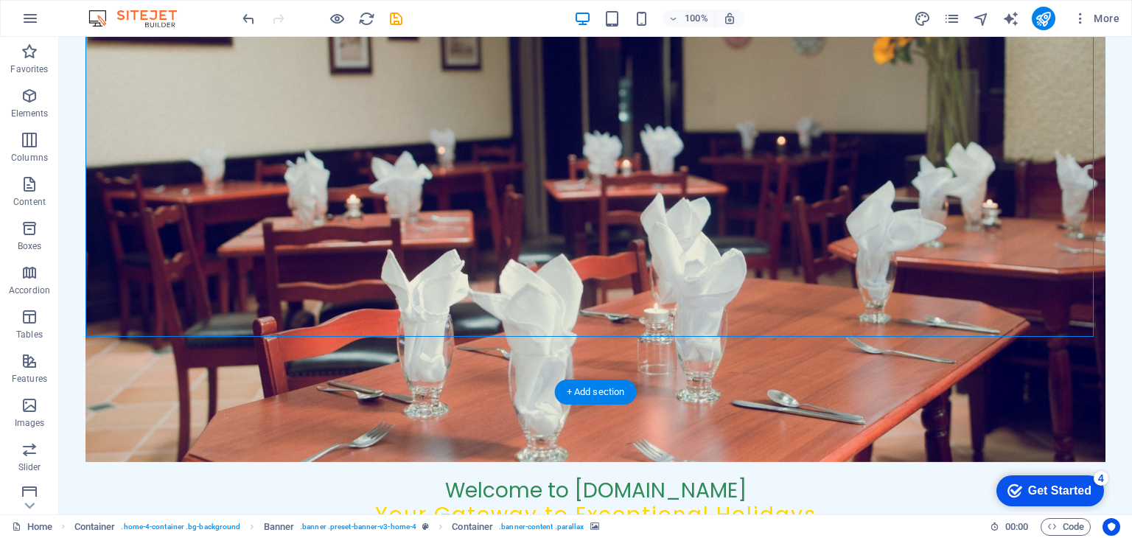
scroll to position [185, 0]
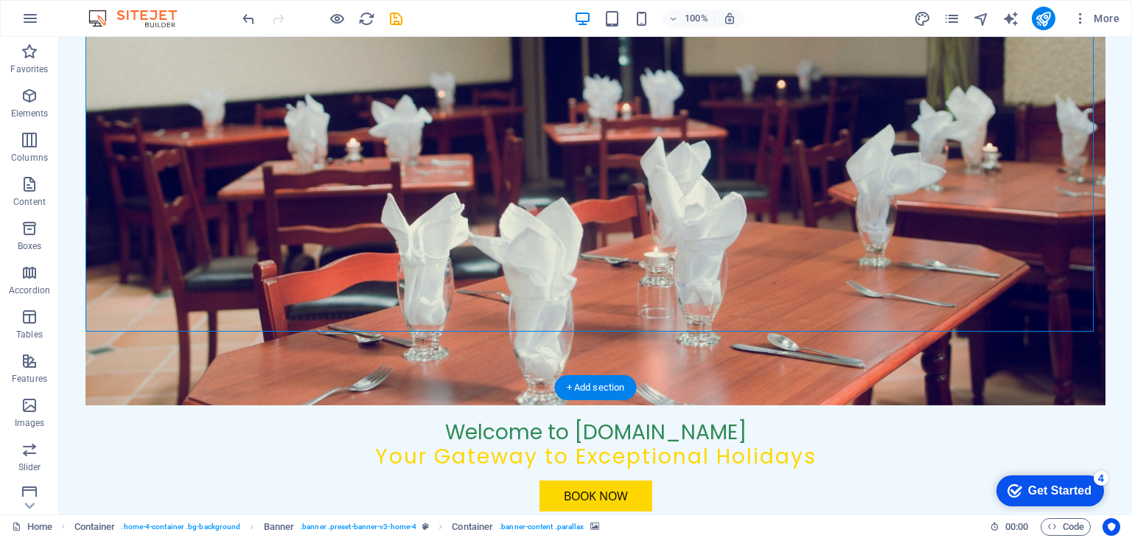
click at [525, 197] on figure at bounding box center [594, 188] width 1019 height 435
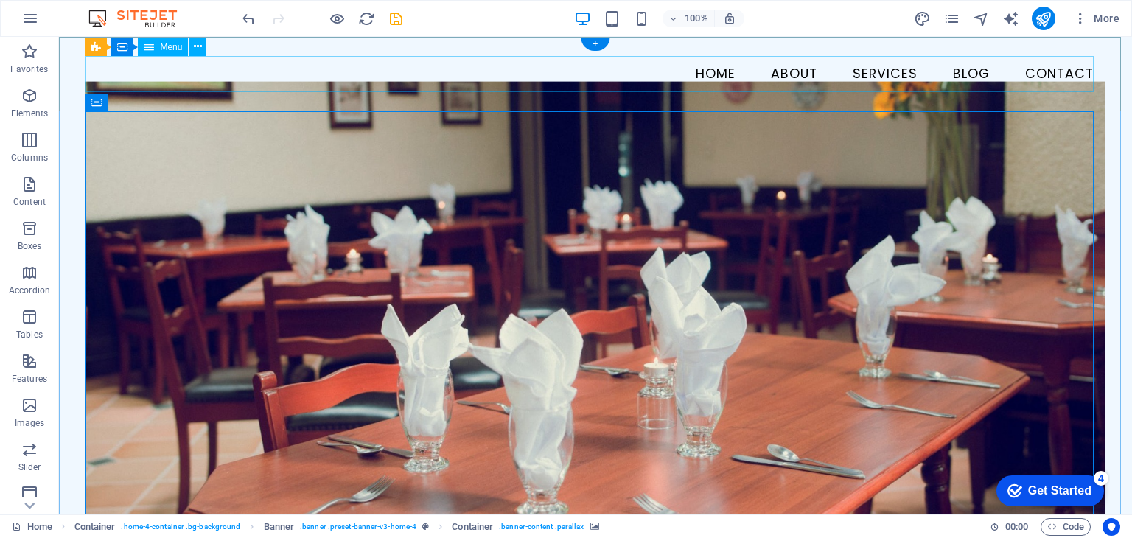
click at [133, 60] on nav "Home About Services Blog Contact" at bounding box center [594, 74] width 1019 height 37
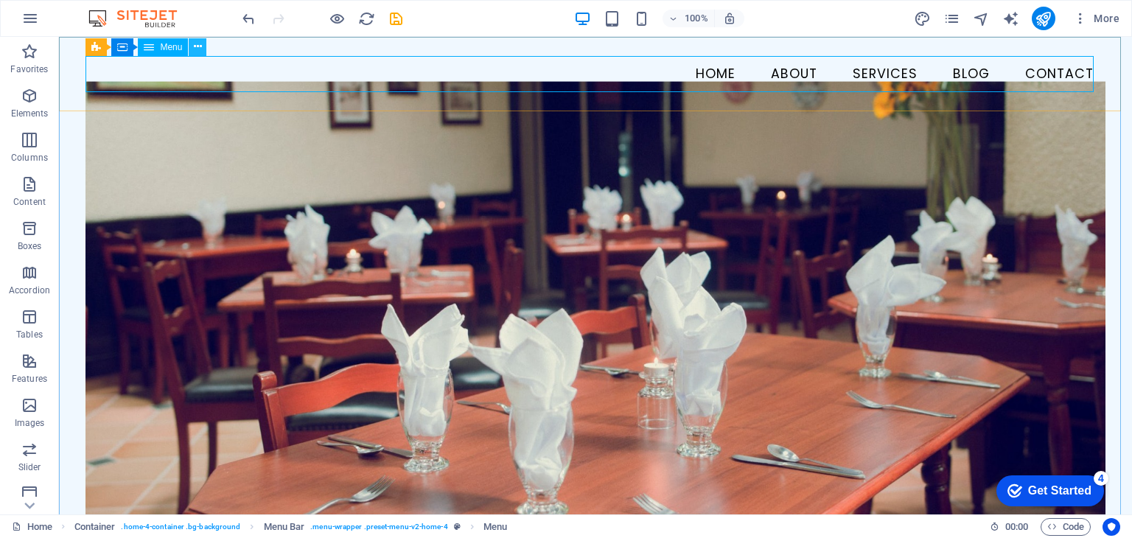
click at [200, 46] on icon at bounding box center [198, 46] width 8 height 15
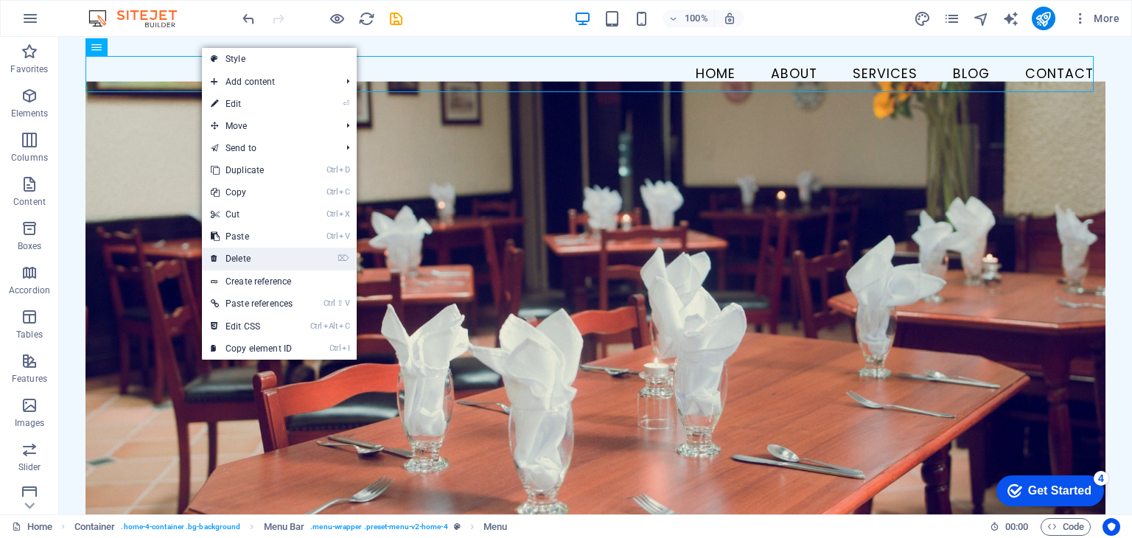
click at [256, 259] on link "⌦ Delete" at bounding box center [251, 259] width 99 height 22
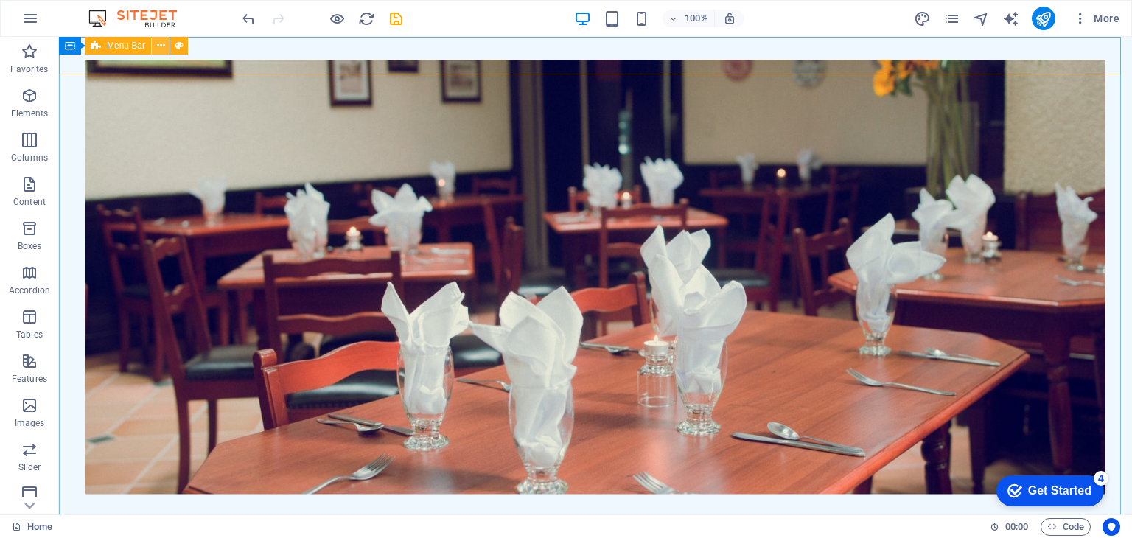
click at [163, 51] on icon at bounding box center [161, 45] width 8 height 15
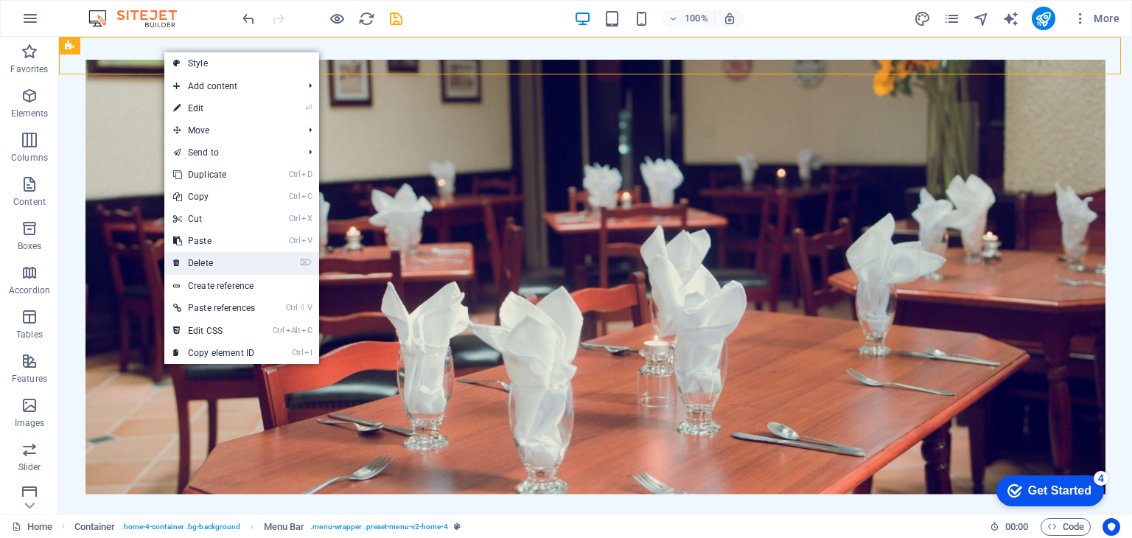
click at [203, 257] on link "⌦ Delete" at bounding box center [213, 263] width 99 height 22
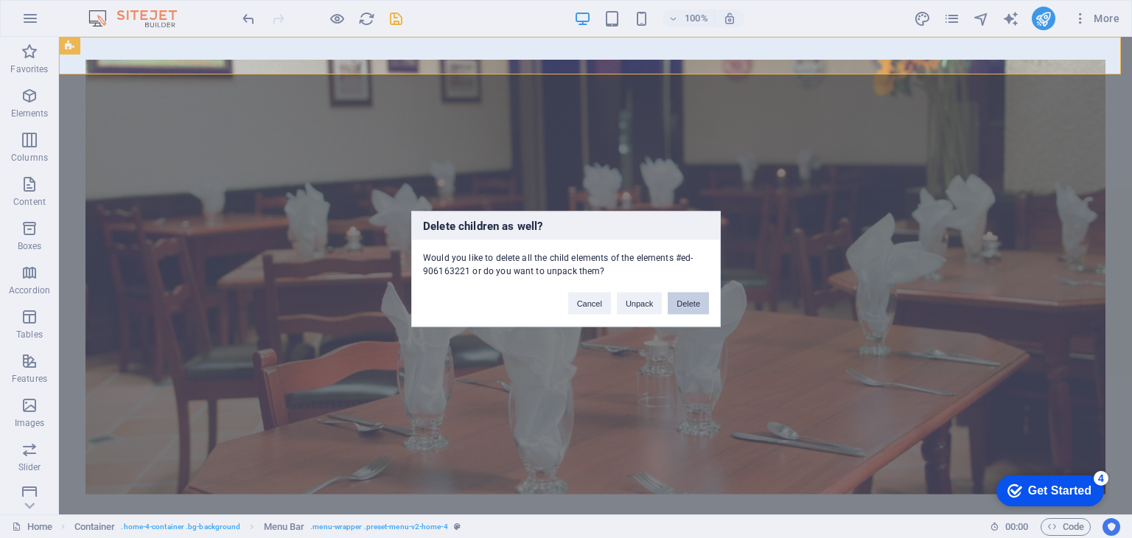
click at [680, 302] on button "Delete" at bounding box center [688, 303] width 41 height 22
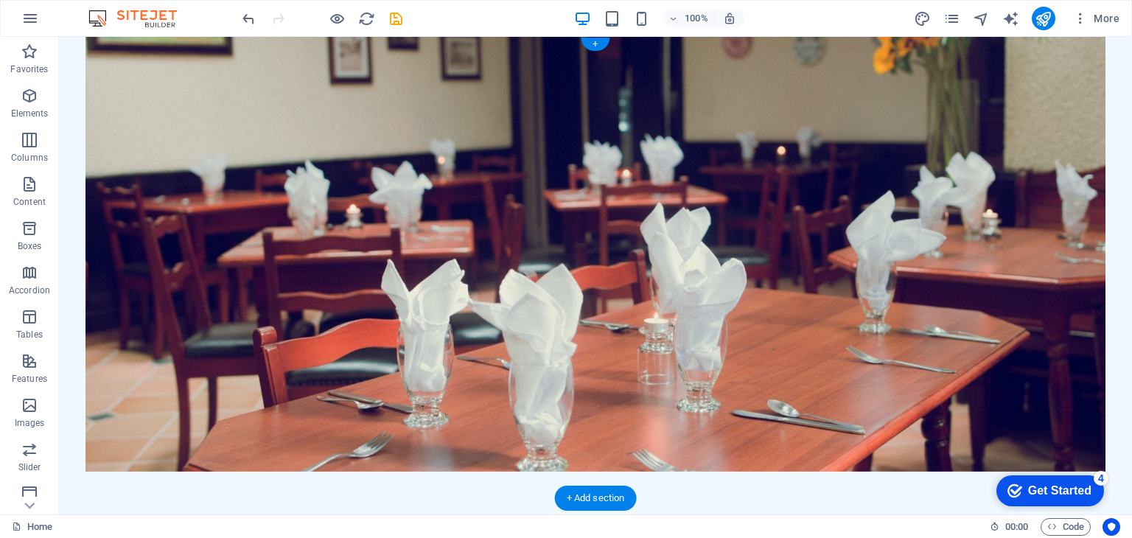
click at [141, 103] on figure at bounding box center [594, 254] width 1019 height 435
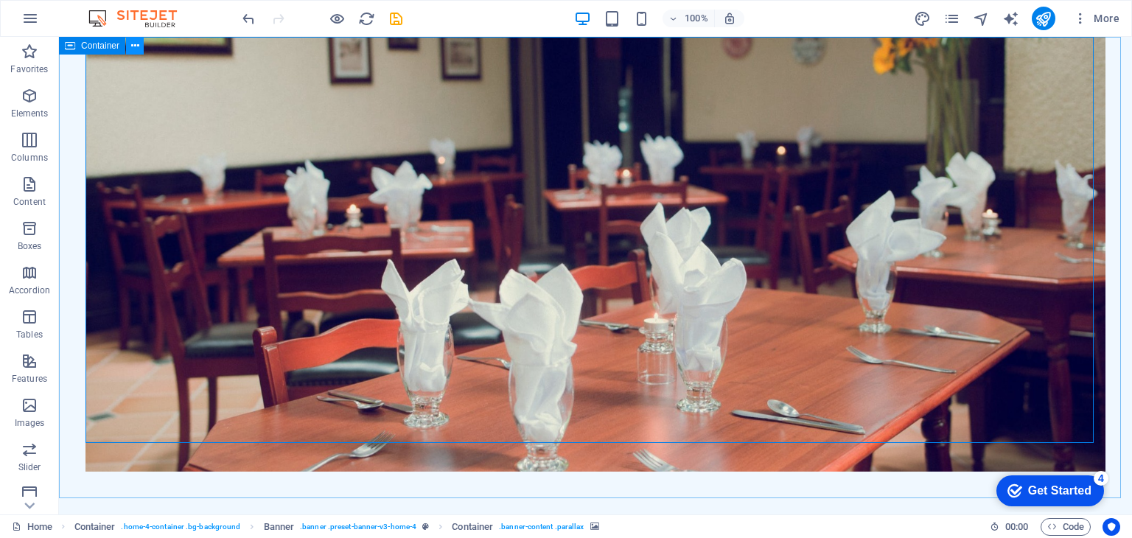
click at [134, 46] on icon at bounding box center [135, 45] width 8 height 15
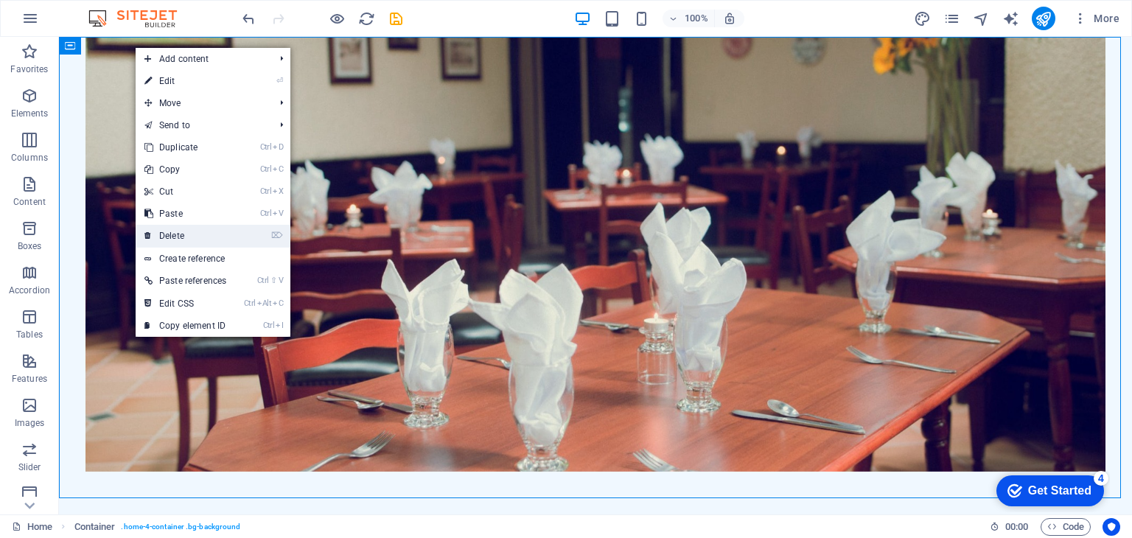
click at [209, 229] on link "⌦ Delete" at bounding box center [185, 236] width 99 height 22
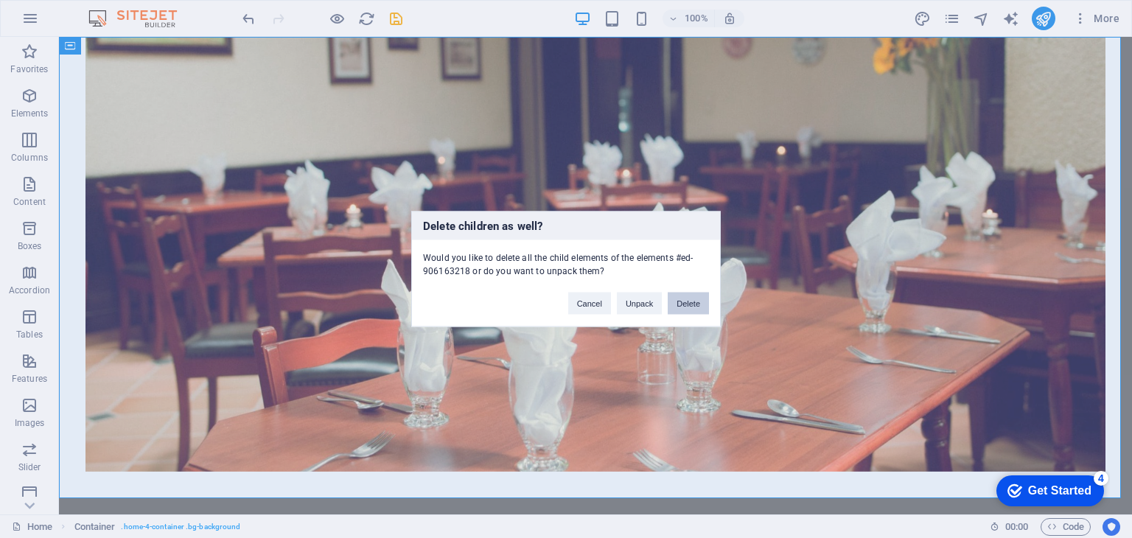
click at [681, 309] on button "Delete" at bounding box center [688, 303] width 41 height 22
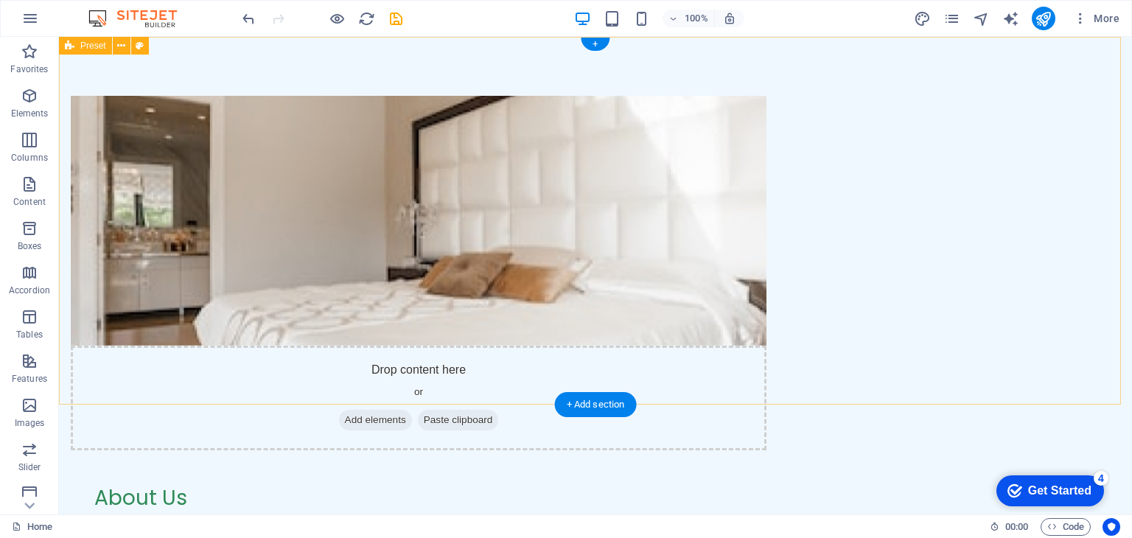
click at [81, 116] on div "Drop content here or Add elements Paste clipboard About Us At VacationHills.com…" at bounding box center [595, 369] width 1073 height 664
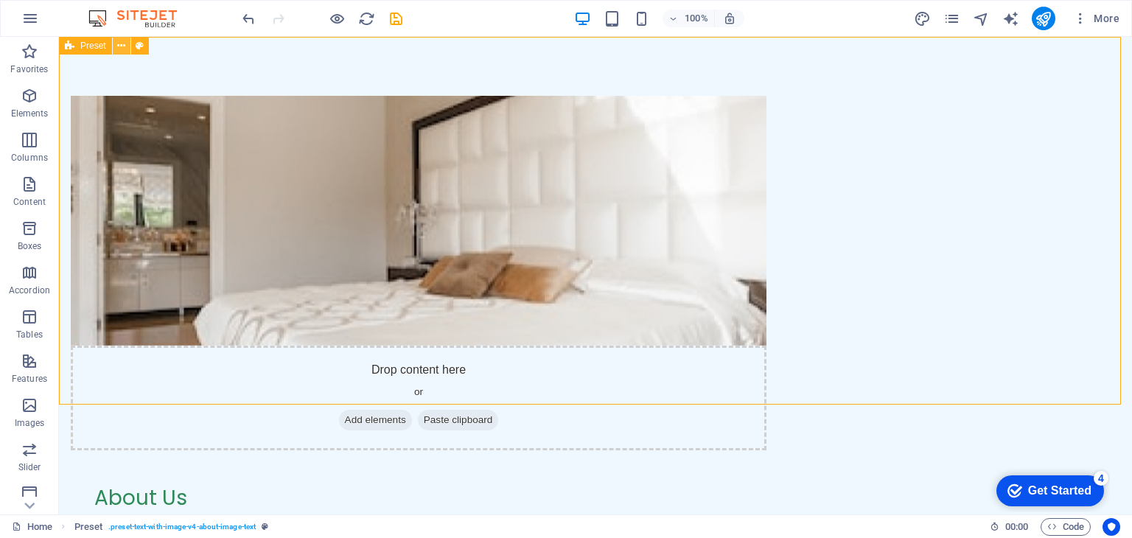
click at [122, 46] on icon at bounding box center [121, 45] width 8 height 15
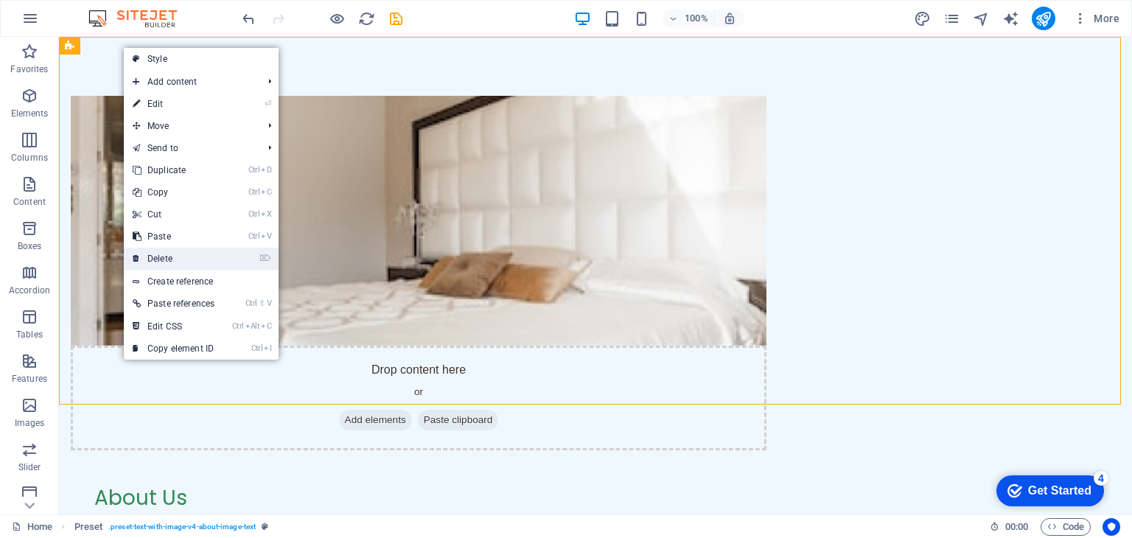
click at [168, 263] on link "⌦ Delete" at bounding box center [173, 259] width 99 height 22
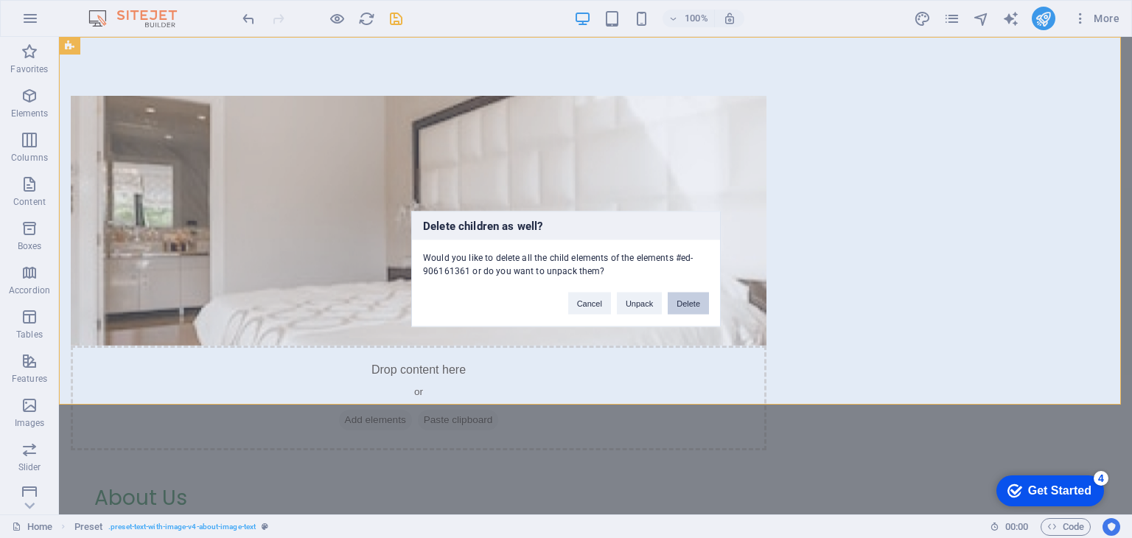
click at [698, 306] on button "Delete" at bounding box center [688, 303] width 41 height 22
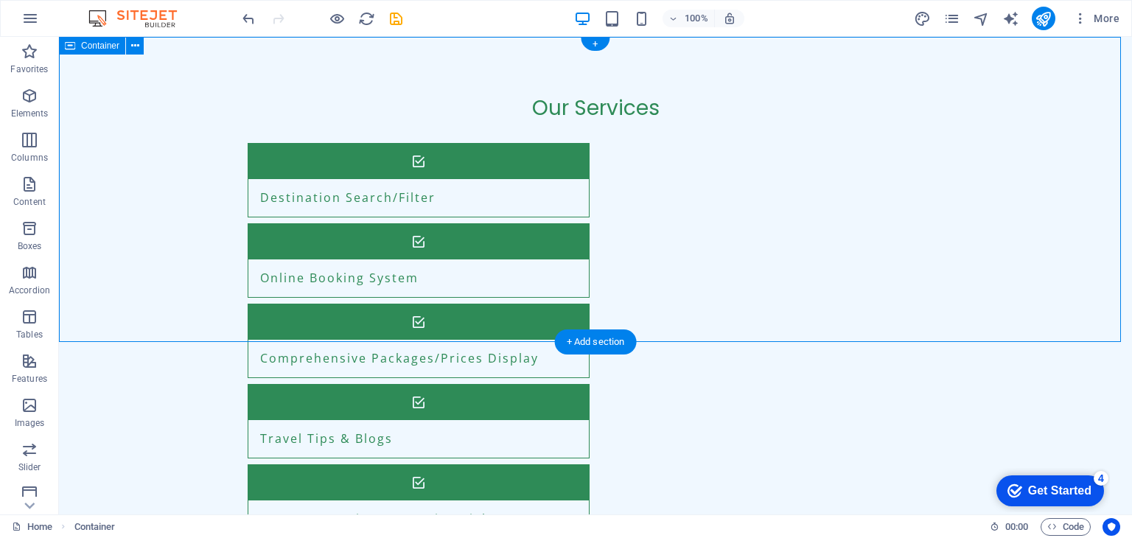
drag, startPoint x: 83, startPoint y: 71, endPoint x: 128, endPoint y: 49, distance: 50.7
click at [128, 49] on div "Our Services Destination Search/Filter Online Booking System Comprehensive Pack…" at bounding box center [595, 358] width 1073 height 642
click at [128, 49] on button at bounding box center [135, 46] width 18 height 18
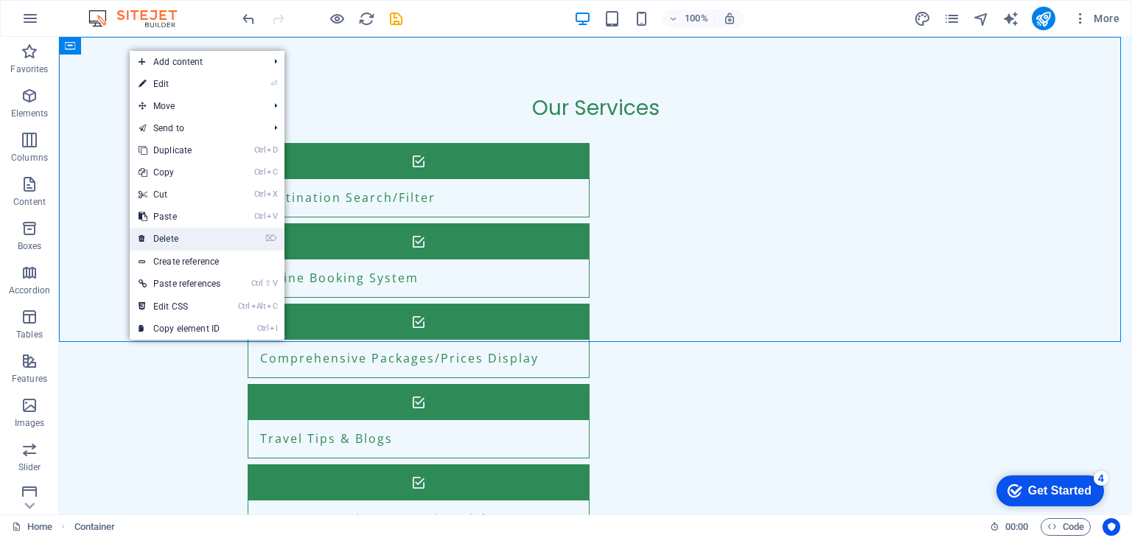
click at [172, 238] on link "⌦ Delete" at bounding box center [179, 239] width 99 height 22
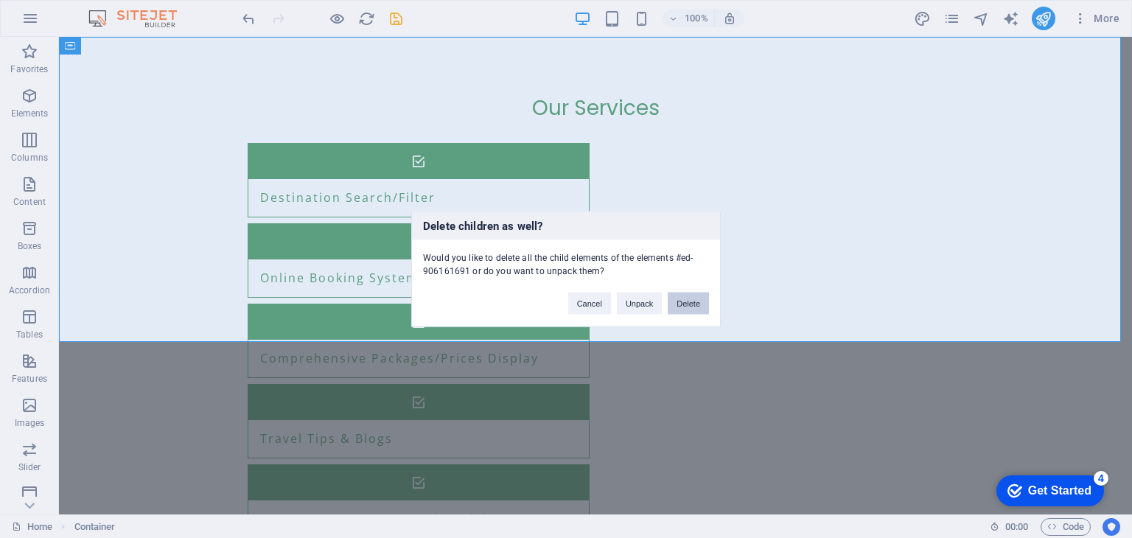
click at [693, 309] on button "Delete" at bounding box center [688, 303] width 41 height 22
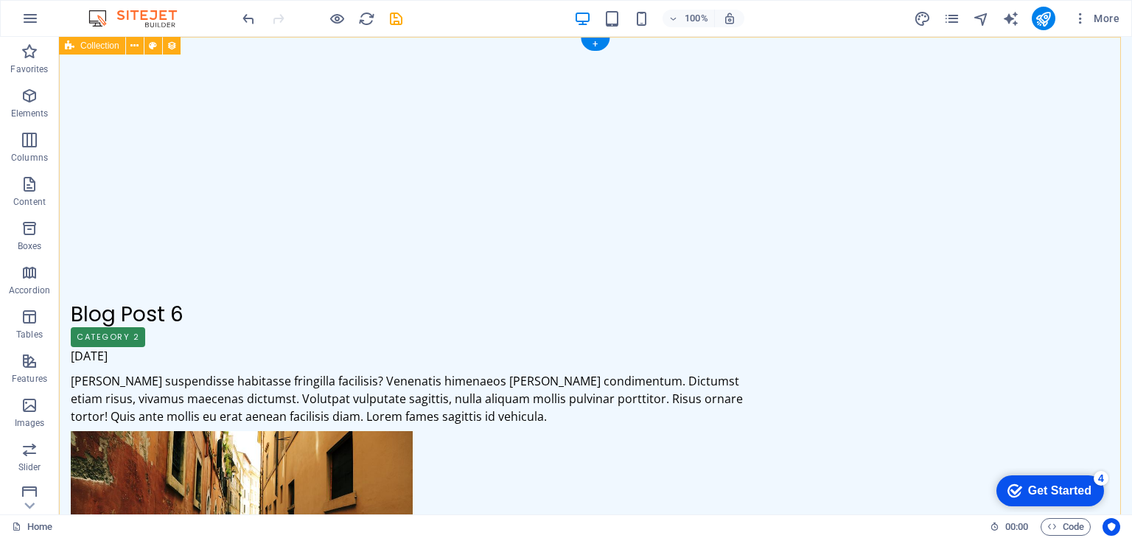
click at [131, 48] on icon at bounding box center [134, 45] width 8 height 15
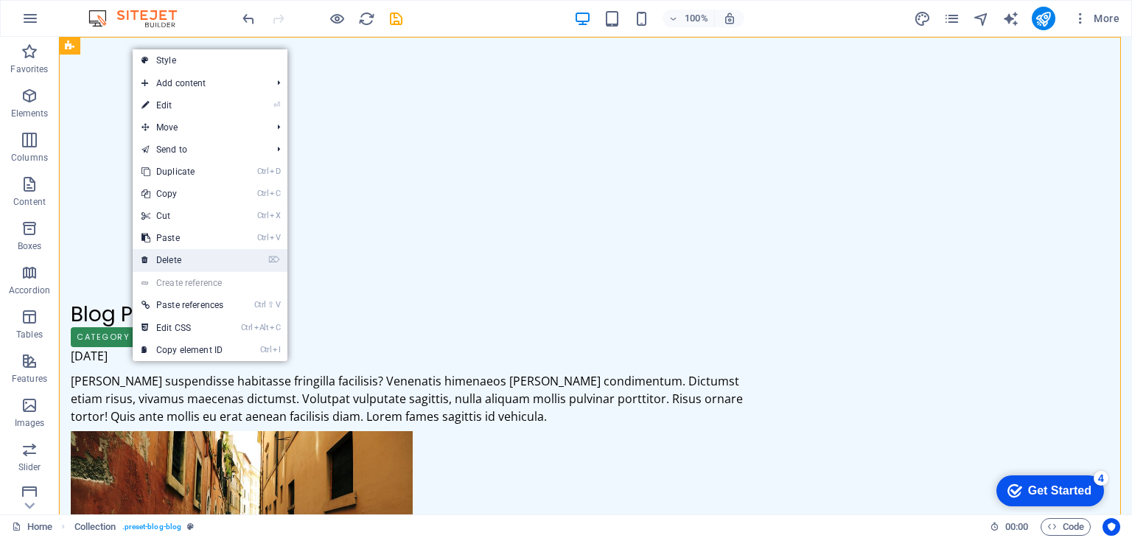
click at [163, 253] on link "⌦ Delete" at bounding box center [182, 260] width 99 height 22
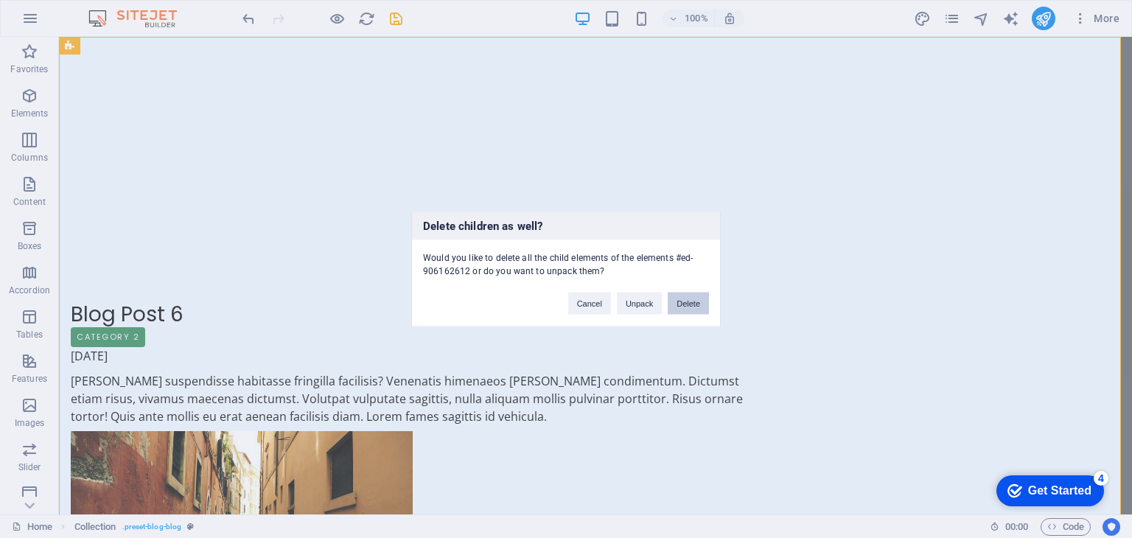
click at [682, 304] on button "Delete" at bounding box center [688, 303] width 41 height 22
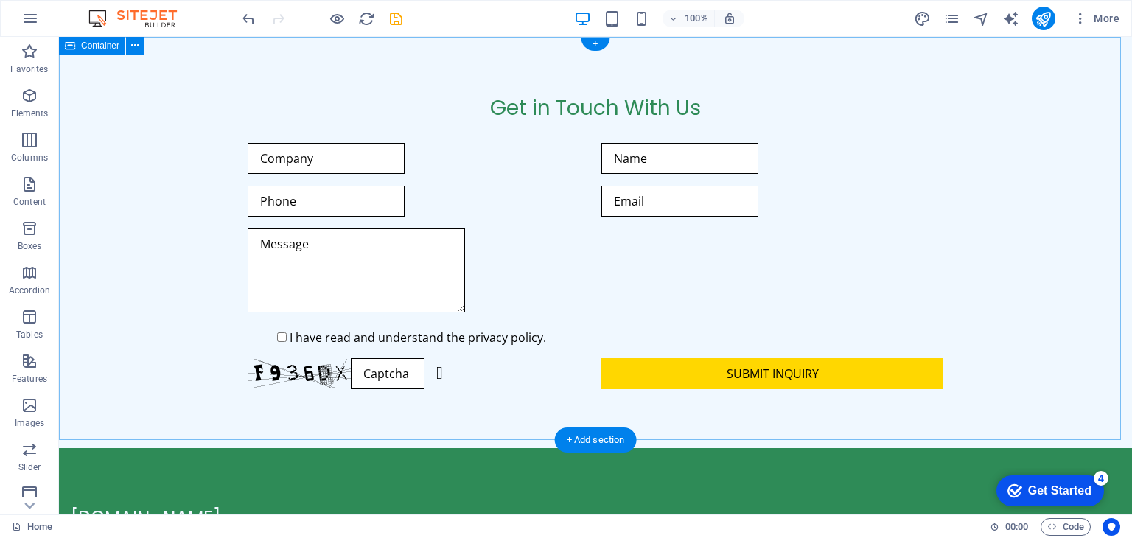
click at [114, 69] on div "Get in Touch With Us I have read and understand the privacy policy. Unreadable?…" at bounding box center [595, 242] width 1073 height 411
click at [134, 46] on icon at bounding box center [135, 45] width 8 height 15
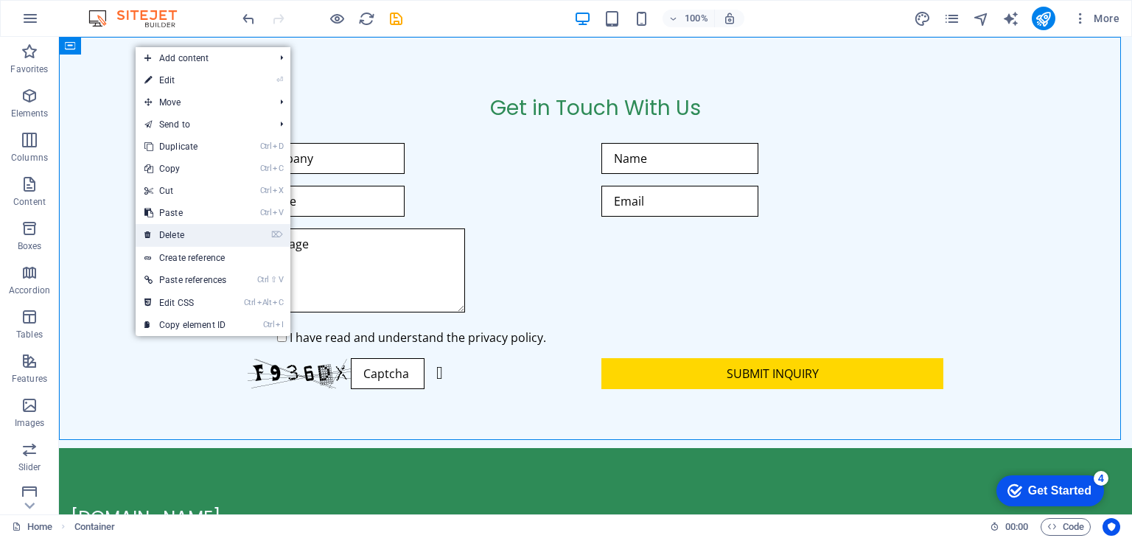
click at [178, 231] on link "⌦ Delete" at bounding box center [185, 235] width 99 height 22
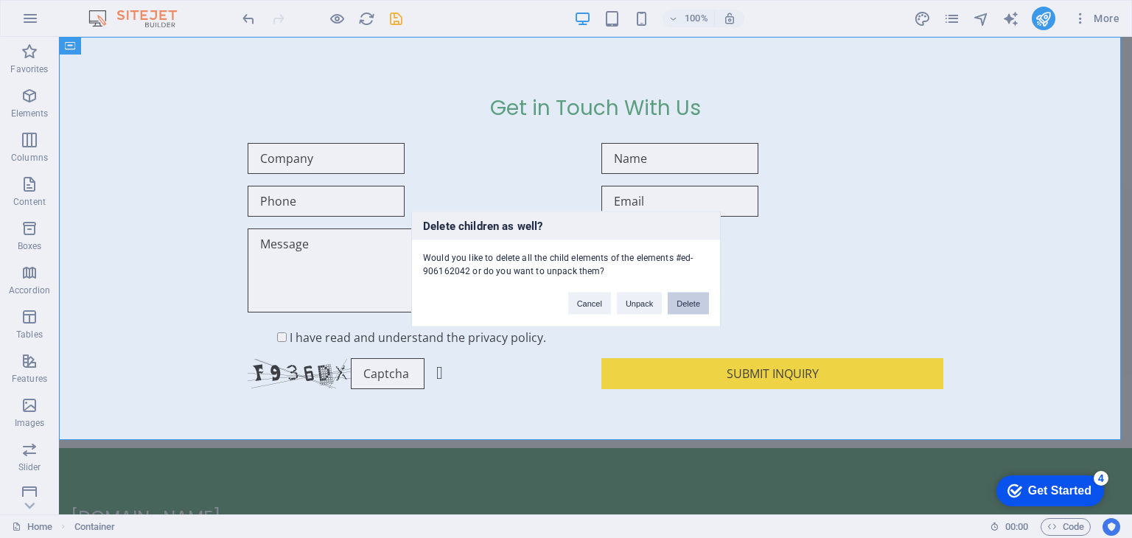
click at [684, 298] on button "Delete" at bounding box center [688, 303] width 41 height 22
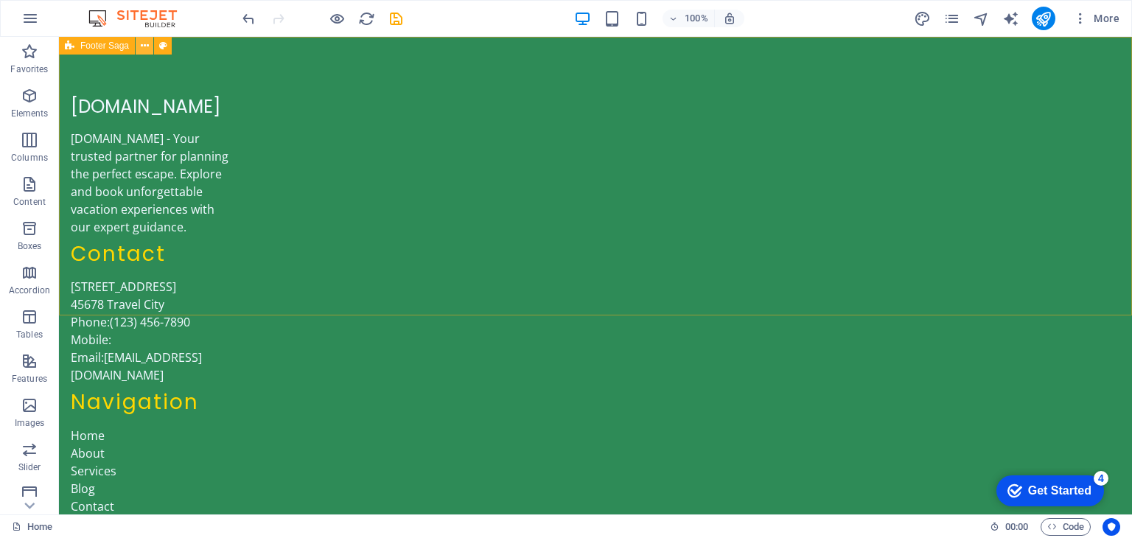
click at [144, 39] on icon at bounding box center [145, 45] width 8 height 15
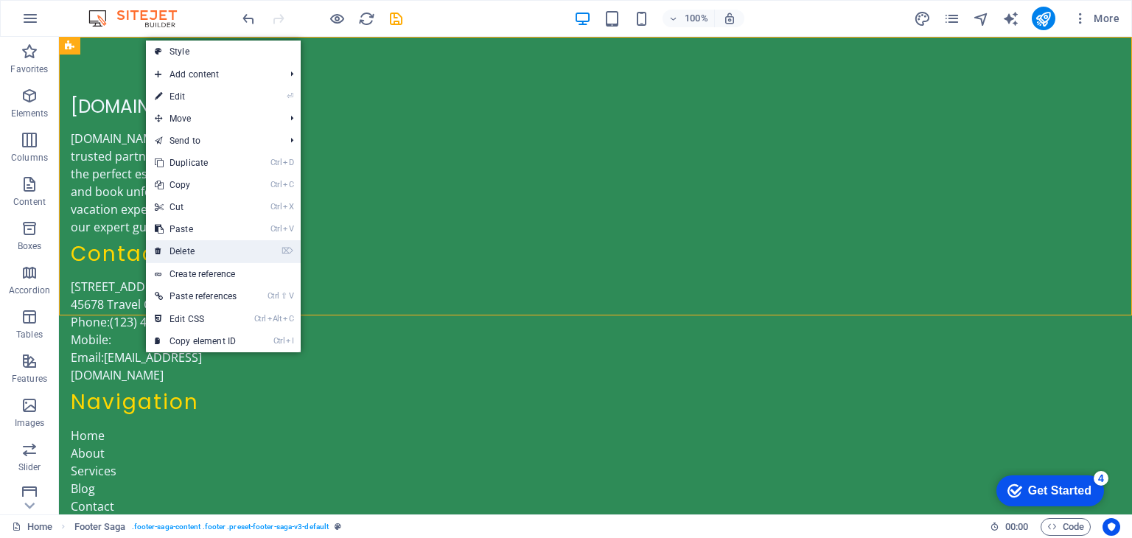
click at [201, 245] on link "⌦ Delete" at bounding box center [195, 251] width 99 height 22
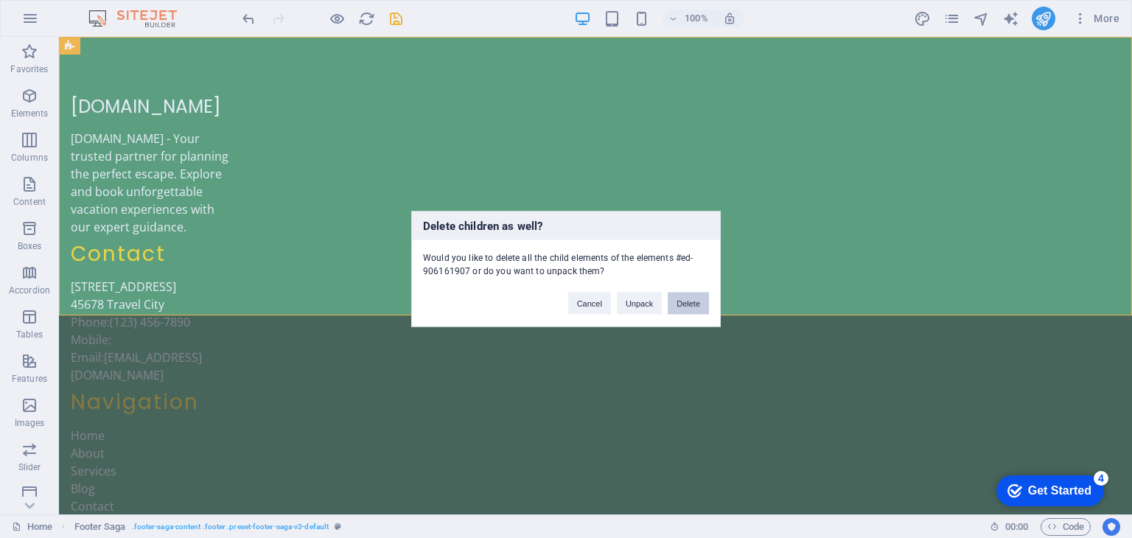
click at [685, 301] on button "Delete" at bounding box center [688, 303] width 41 height 22
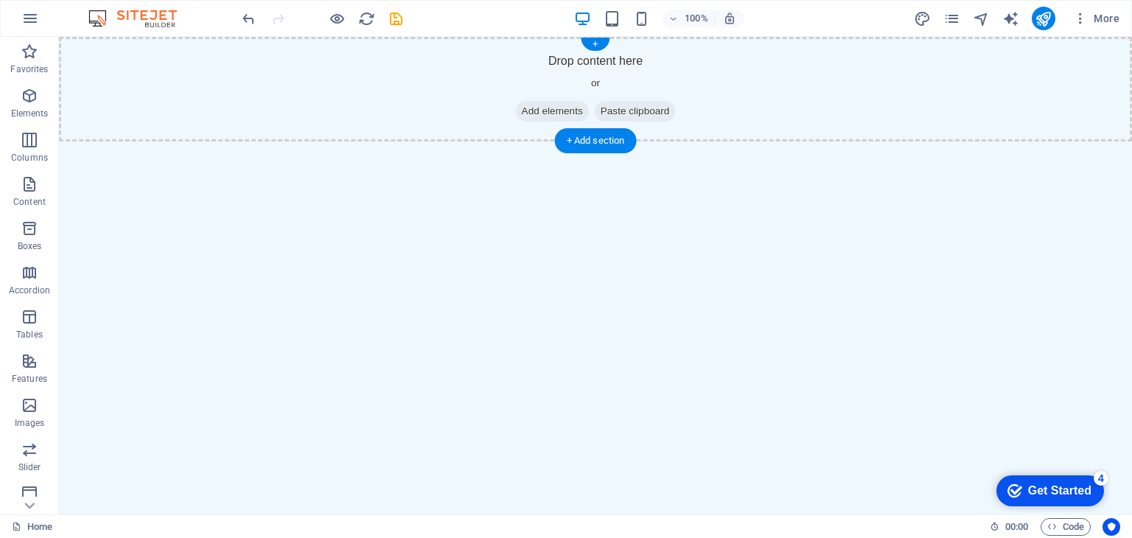
click at [291, 51] on div "Drop content here or Add elements Paste clipboard" at bounding box center [595, 89] width 1073 height 105
click at [193, 81] on div "Drop content here or Add elements Paste clipboard" at bounding box center [595, 89] width 1073 height 105
click at [39, 31] on button "button" at bounding box center [30, 18] width 35 height 35
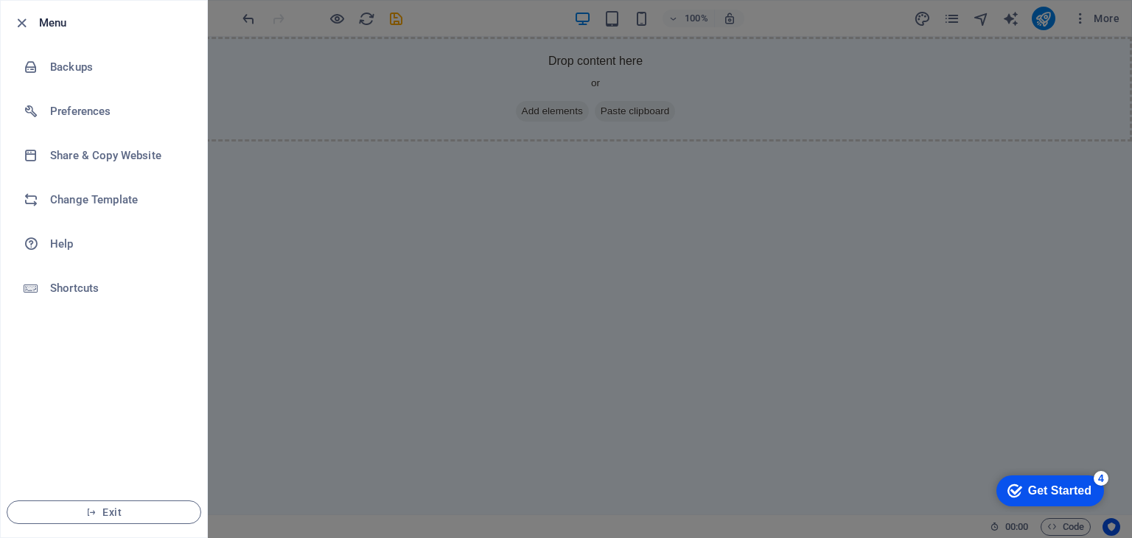
click at [389, 311] on div at bounding box center [566, 269] width 1132 height 538
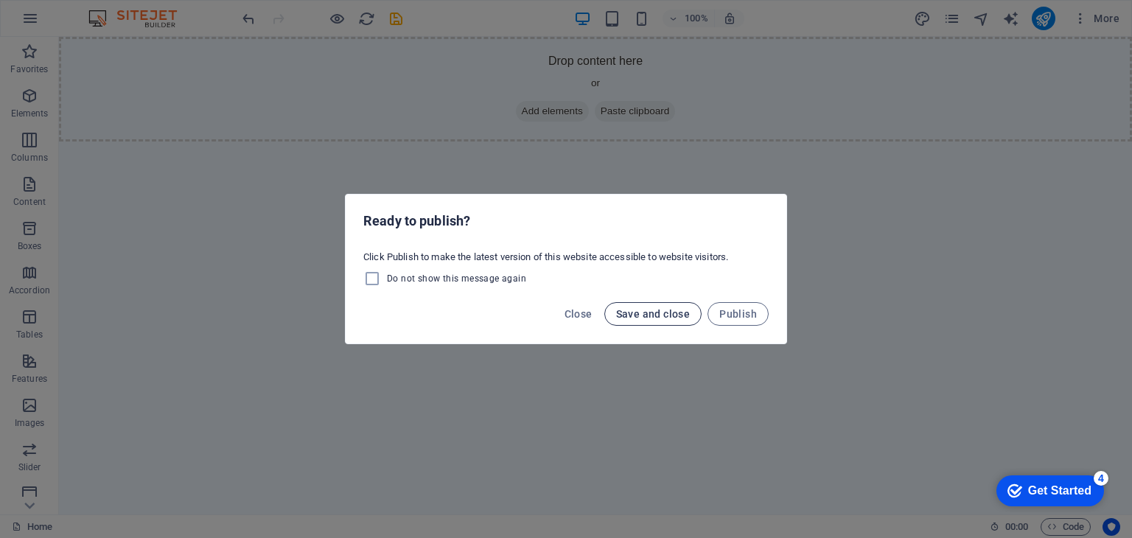
click at [651, 309] on span "Save and close" at bounding box center [653, 314] width 74 height 12
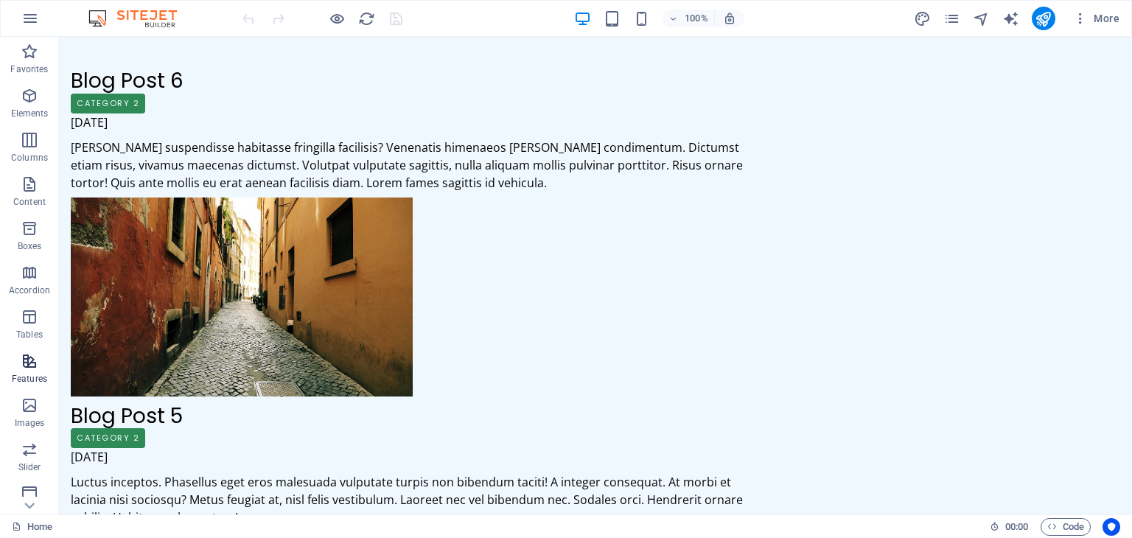
scroll to position [186, 0]
